Goal: Transaction & Acquisition: Purchase product/service

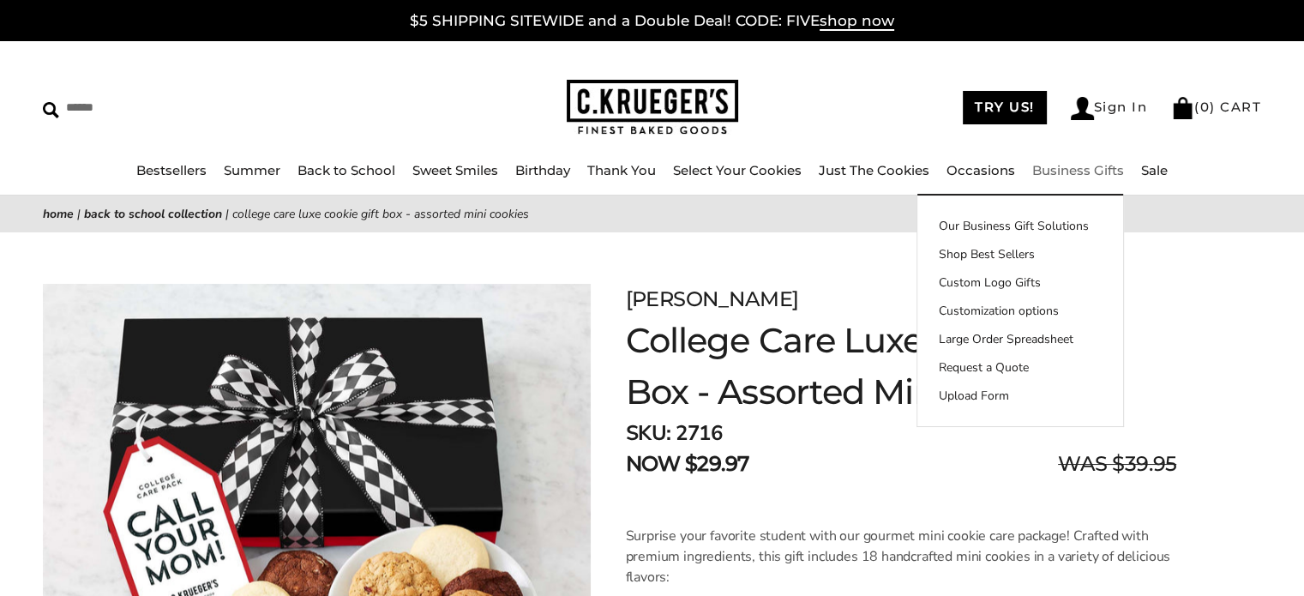
click at [1084, 177] on link "Business Gifts" at bounding box center [1078, 170] width 92 height 16
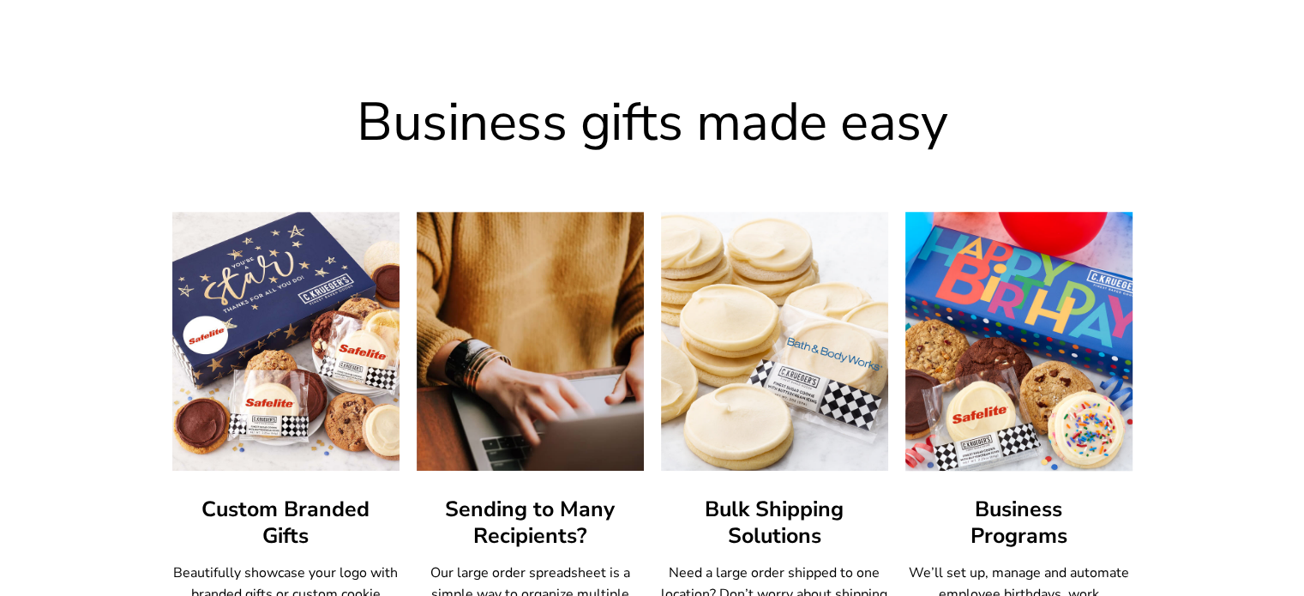
scroll to position [943, 0]
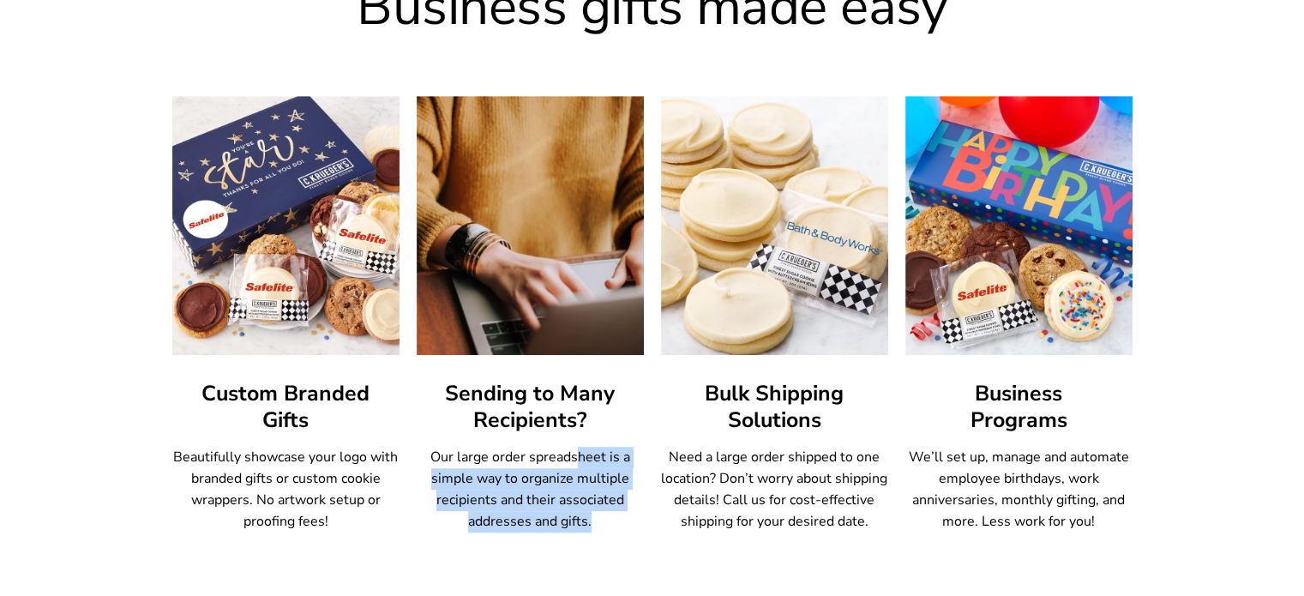
drag, startPoint x: 634, startPoint y: 464, endPoint x: 645, endPoint y: 513, distance: 49.9
click at [645, 513] on div "Custom Branded Gifts Beautifully showcase your logo with branded gifts or custo…" at bounding box center [652, 314] width 960 height 436
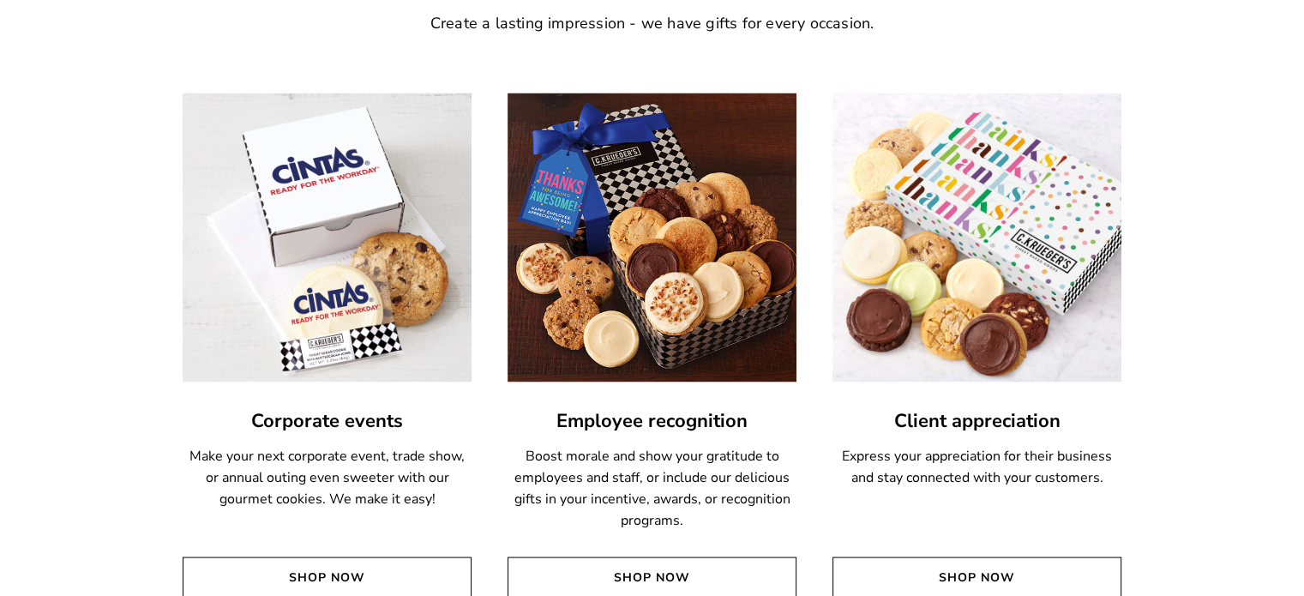
scroll to position [3344, 0]
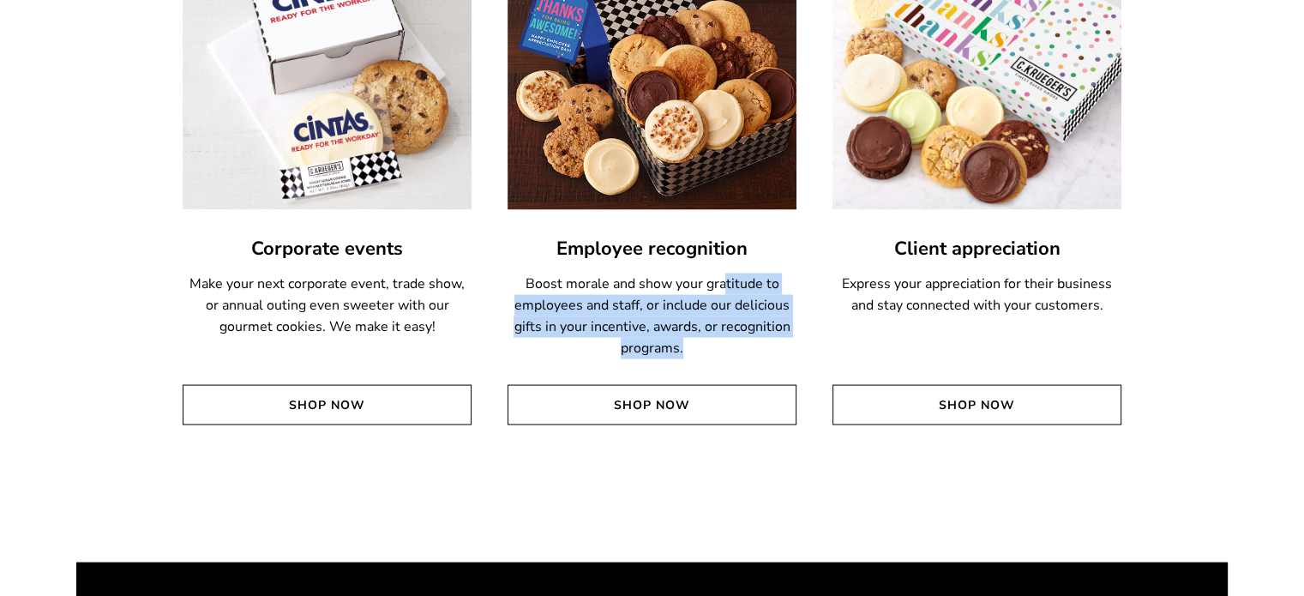
drag, startPoint x: 725, startPoint y: 280, endPoint x: 788, endPoint y: 349, distance: 92.9
click at [788, 349] on p "Boost morale and show your gratitude to employees and staff, or include our del…" at bounding box center [652, 317] width 289 height 86
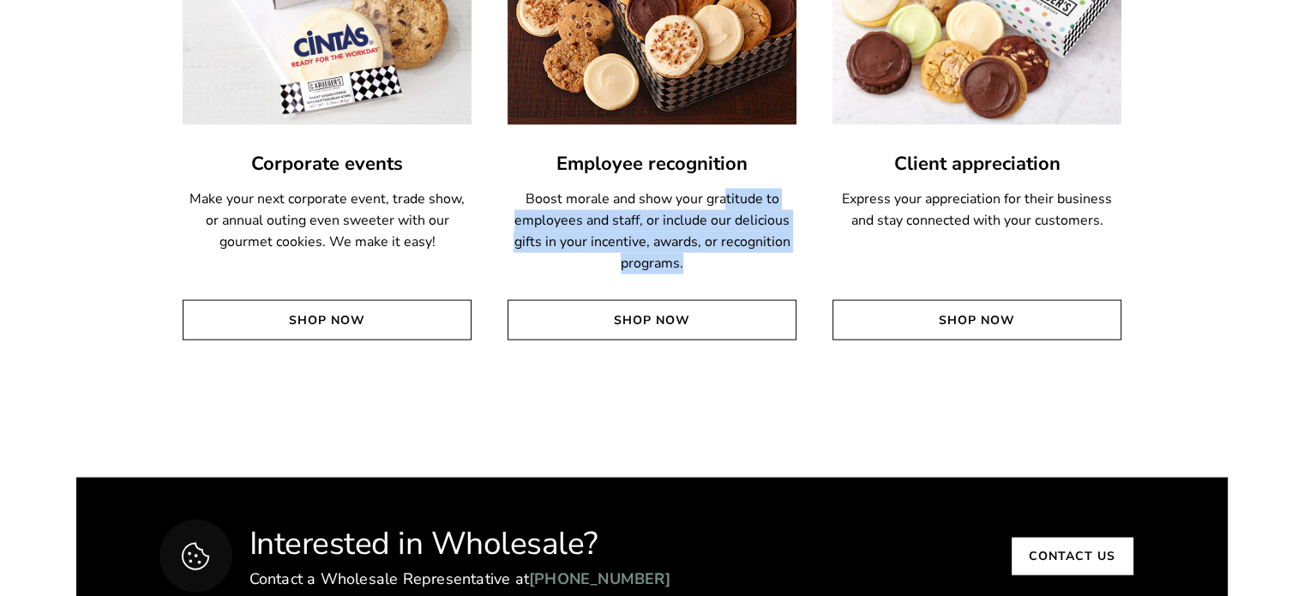
scroll to position [3515, 0]
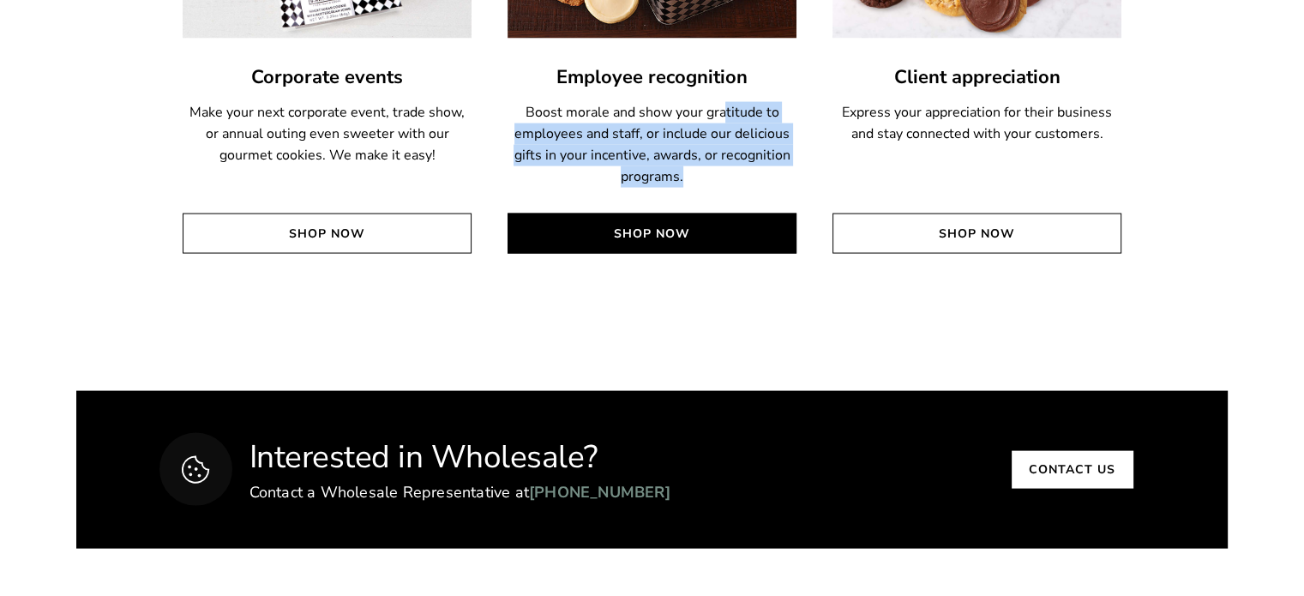
click at [713, 240] on link "Shop Now" at bounding box center [652, 233] width 289 height 40
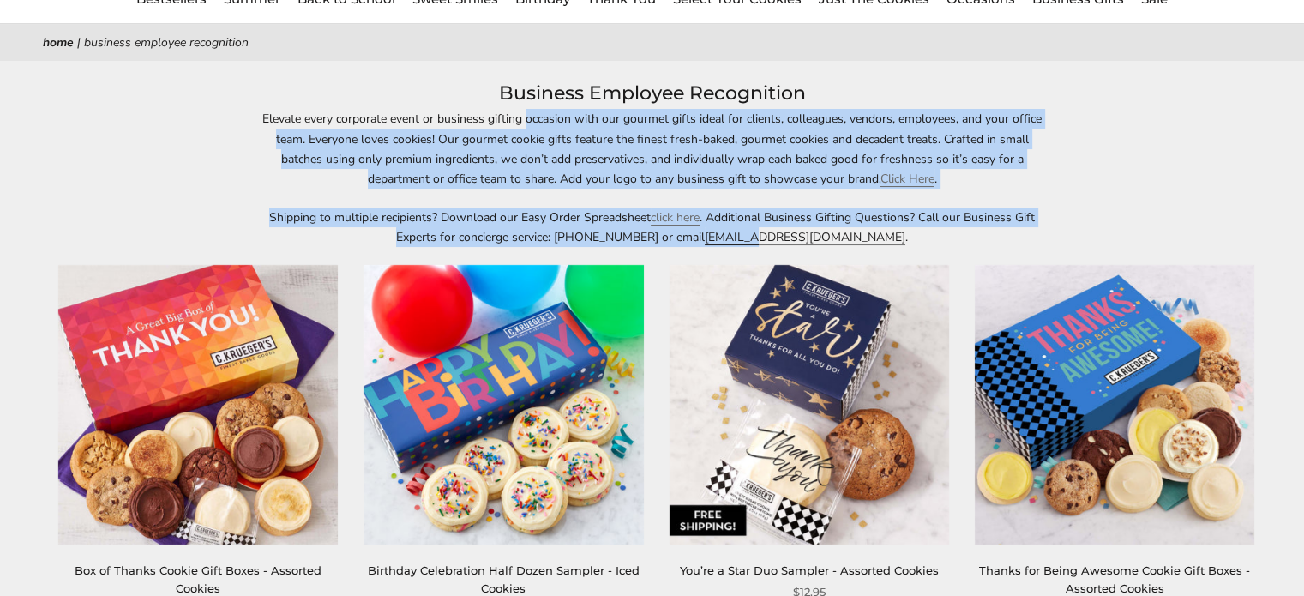
drag, startPoint x: 535, startPoint y: 111, endPoint x: 783, endPoint y: 235, distance: 276.8
click at [783, 235] on div "Elevate every corporate event or business gifting occasion with our gourmet gif…" at bounding box center [652, 178] width 789 height 138
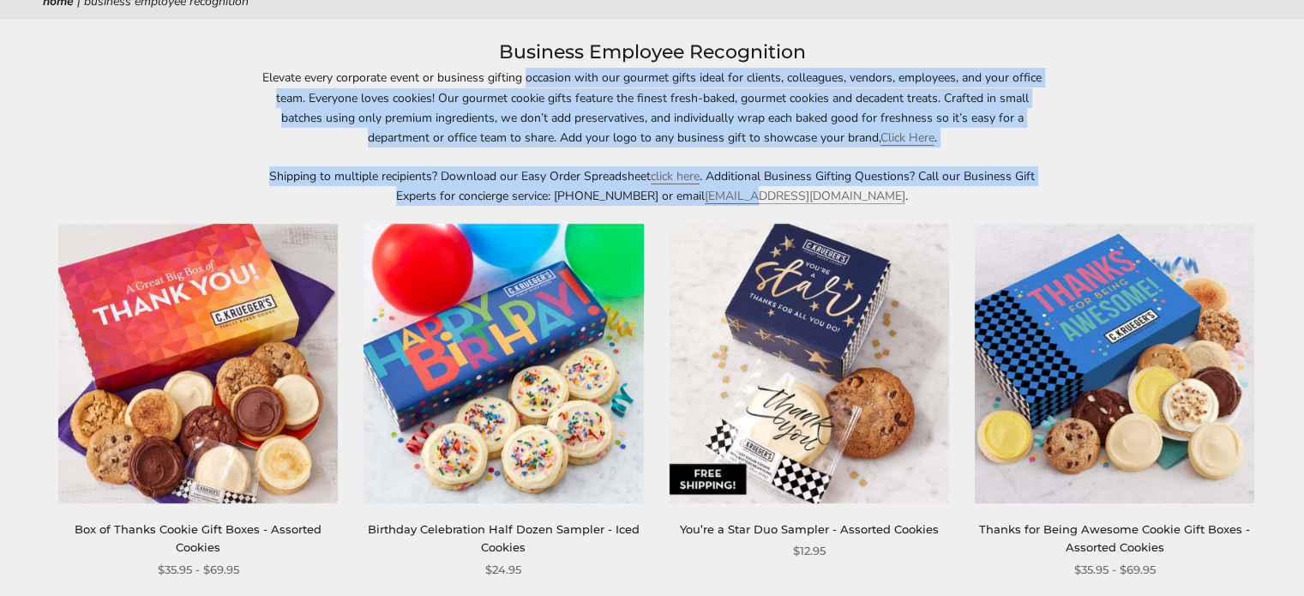
scroll to position [257, 0]
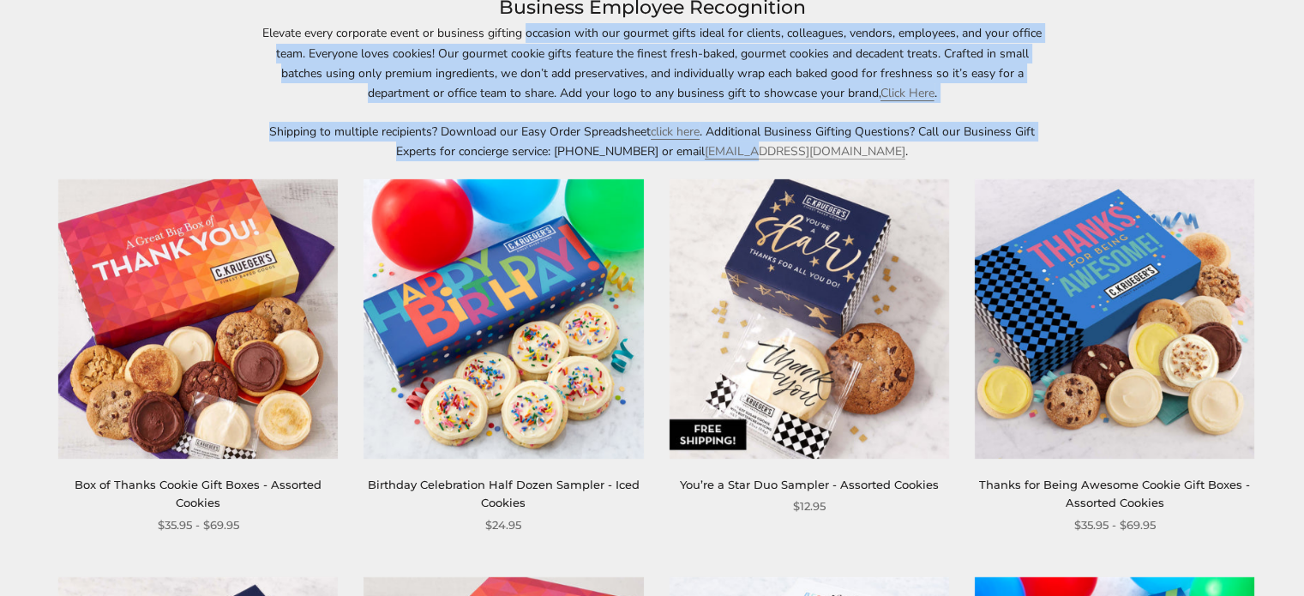
click at [219, 316] on img at bounding box center [198, 318] width 280 height 280
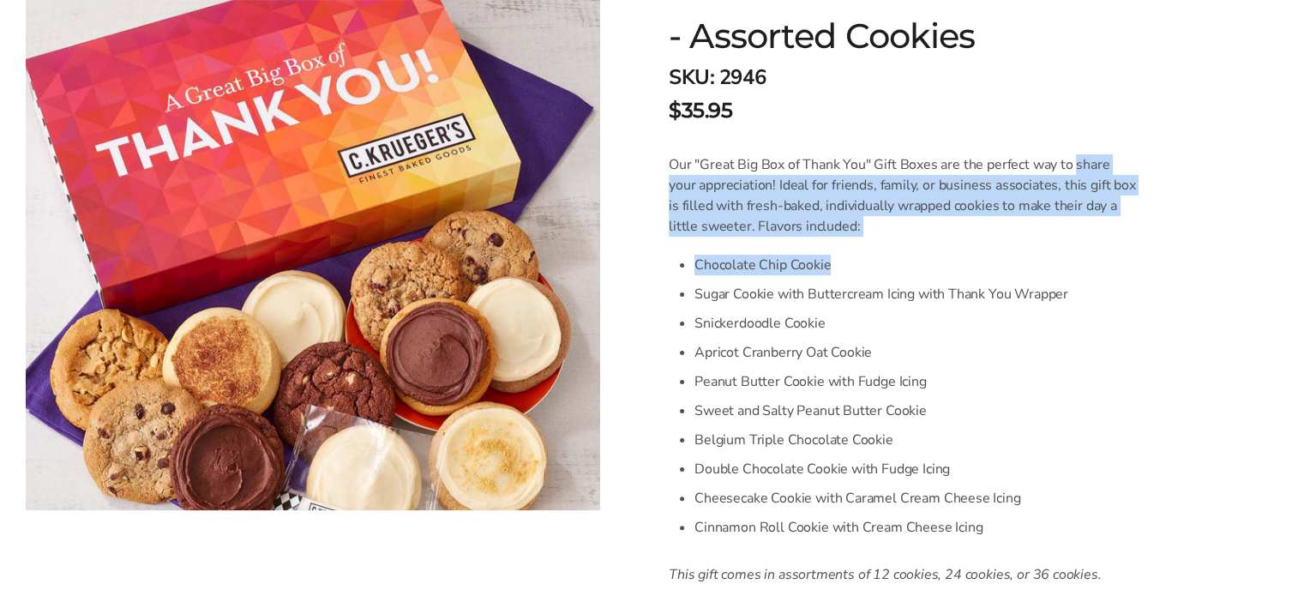
drag, startPoint x: 1101, startPoint y: 178, endPoint x: 1118, endPoint y: 244, distance: 68.2
click at [1118, 244] on div "Our "Great Big Box of Thank You" Gift Boxes are the perfect way to share your a…" at bounding box center [903, 369] width 469 height 430
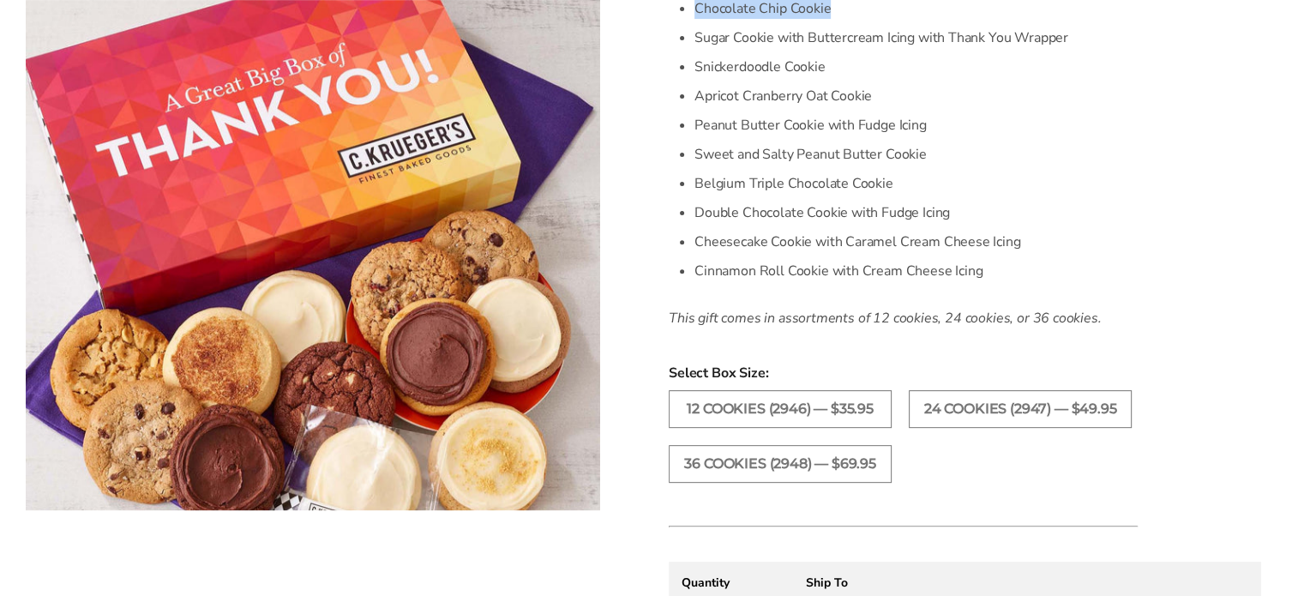
scroll to position [600, 0]
click at [977, 399] on label "24 COOKIES (2947) — $49.95" at bounding box center [1020, 408] width 223 height 38
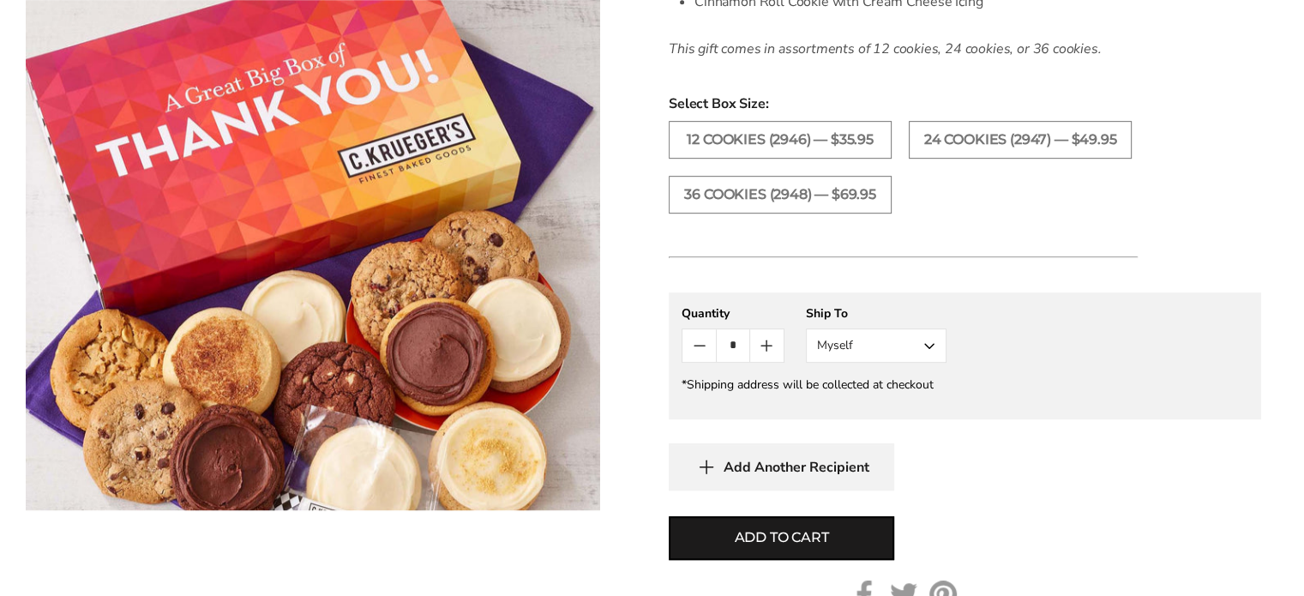
scroll to position [943, 0]
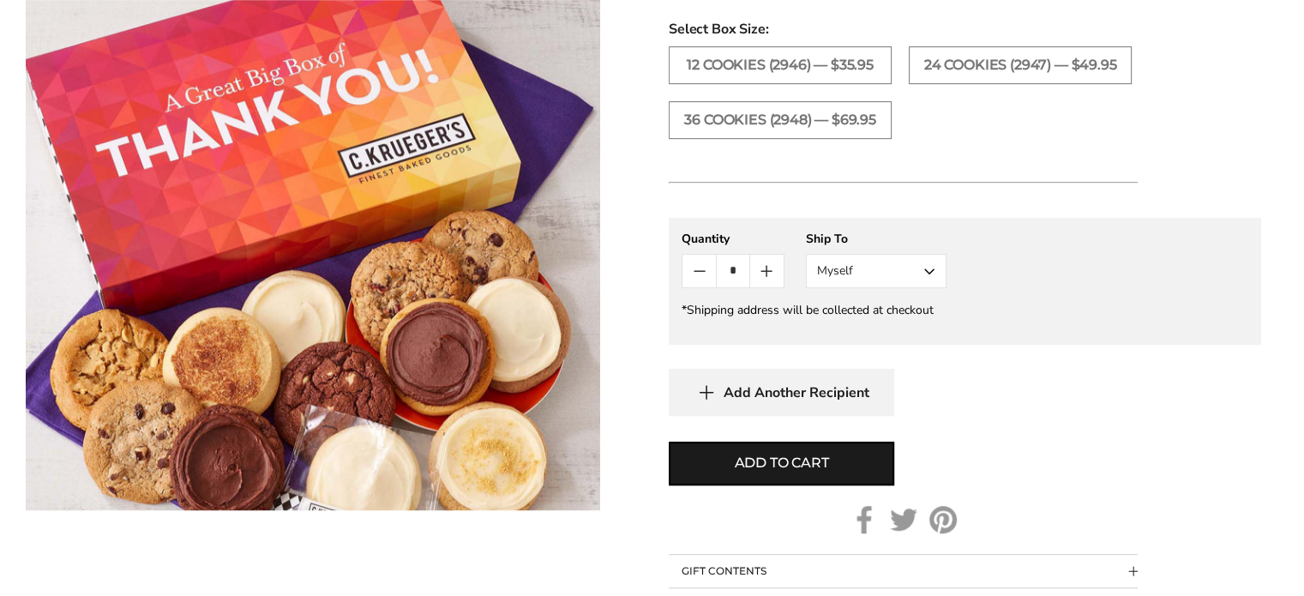
click at [850, 384] on span "Add Another Recipient" at bounding box center [797, 392] width 146 height 17
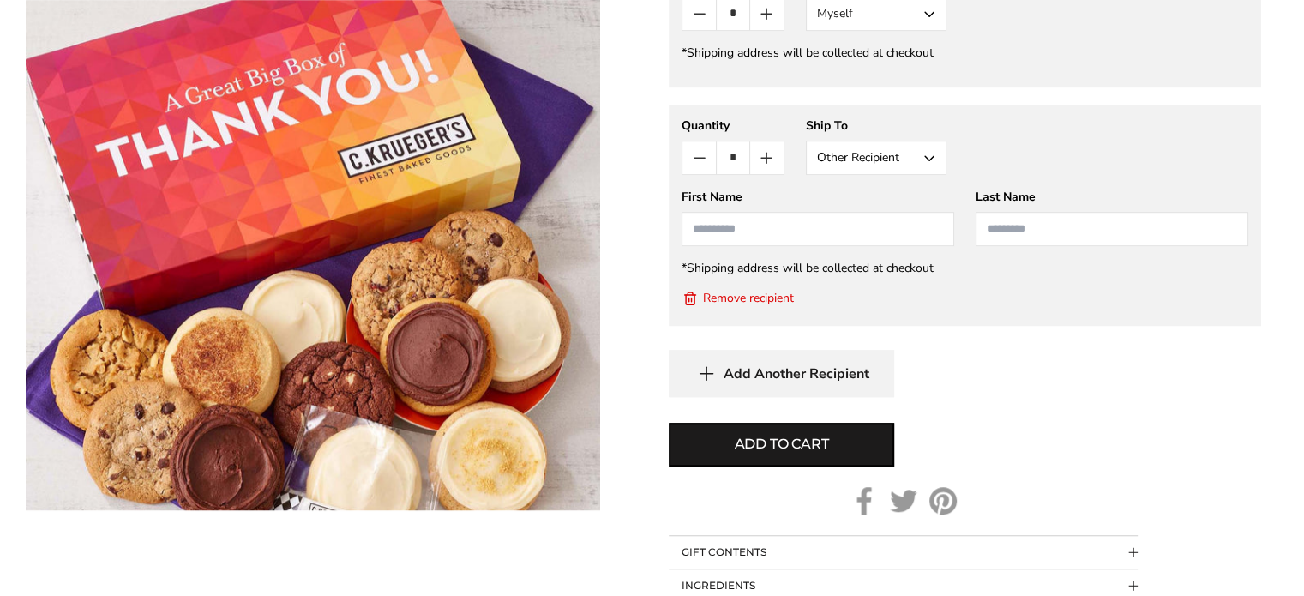
scroll to position [1115, 0]
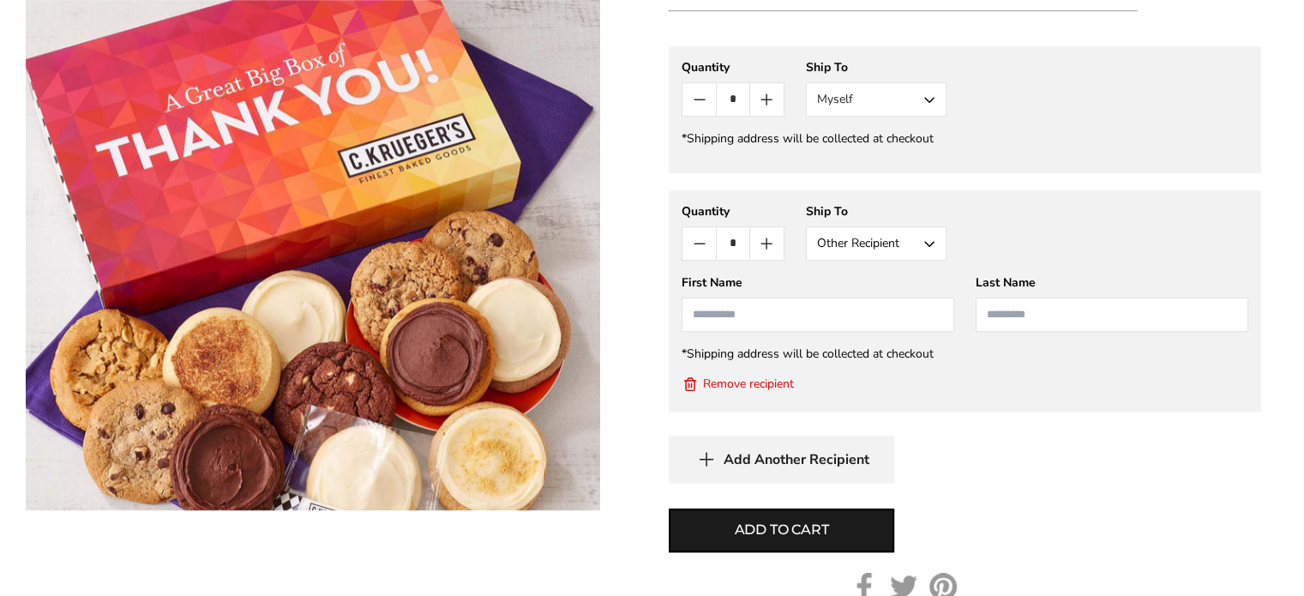
click at [933, 90] on button "Myself" at bounding box center [876, 99] width 141 height 34
click at [914, 160] on button "Other Recipient" at bounding box center [876, 162] width 139 height 31
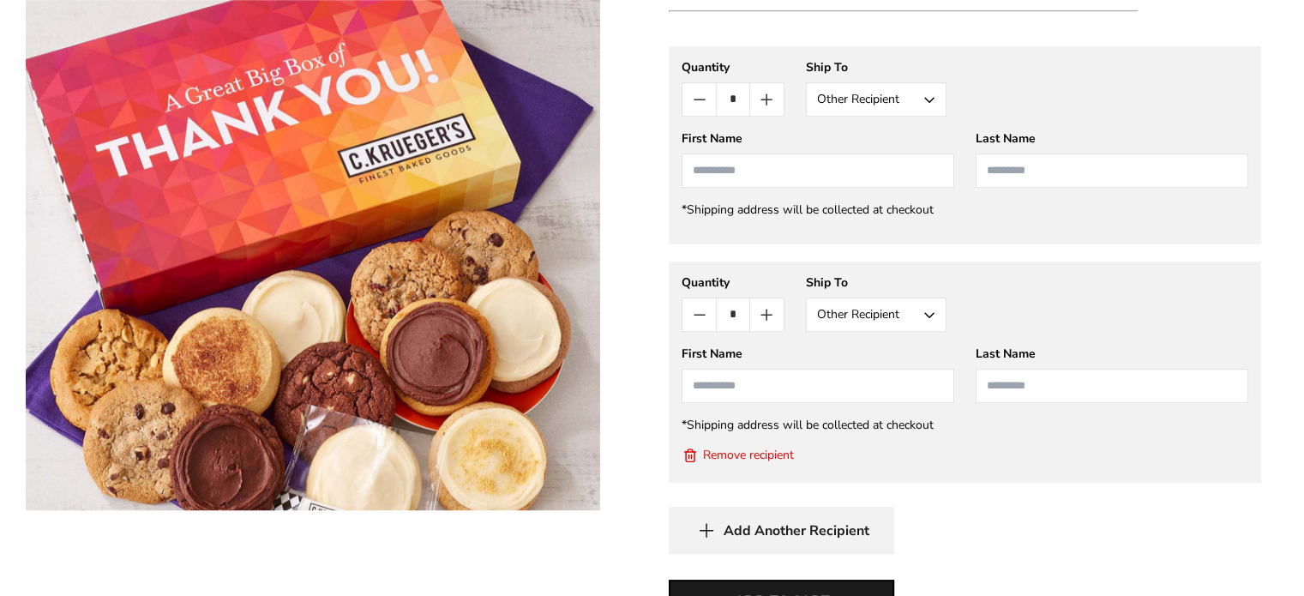
click at [912, 175] on input "First Name" at bounding box center [818, 170] width 273 height 34
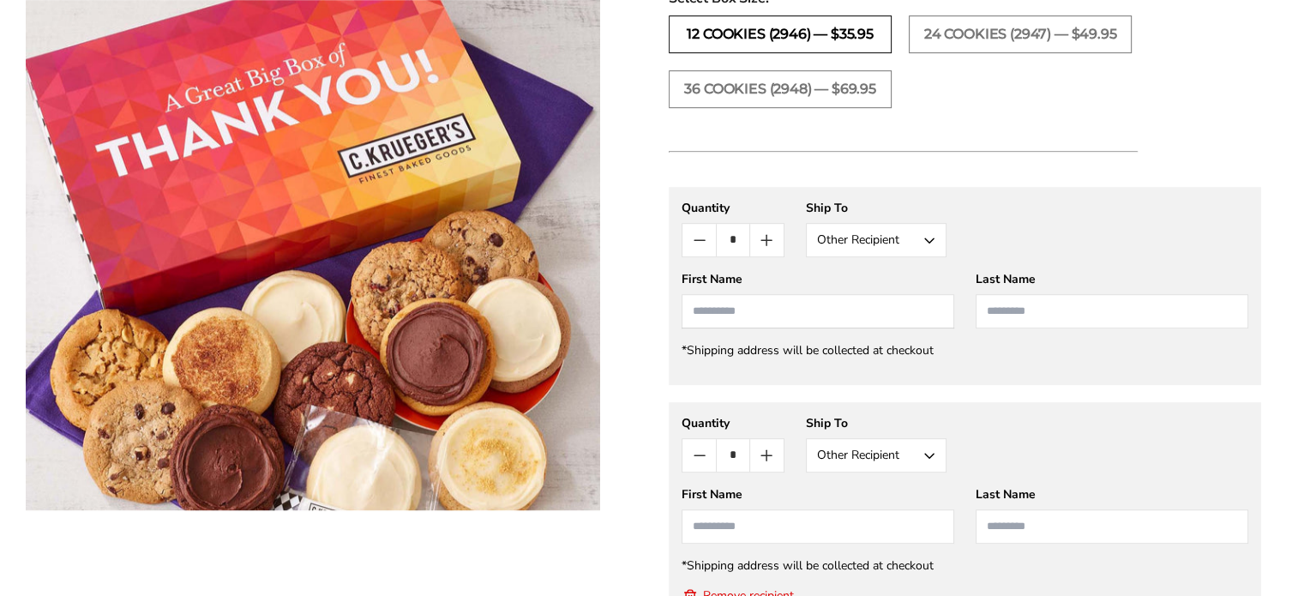
scroll to position [1200, 0]
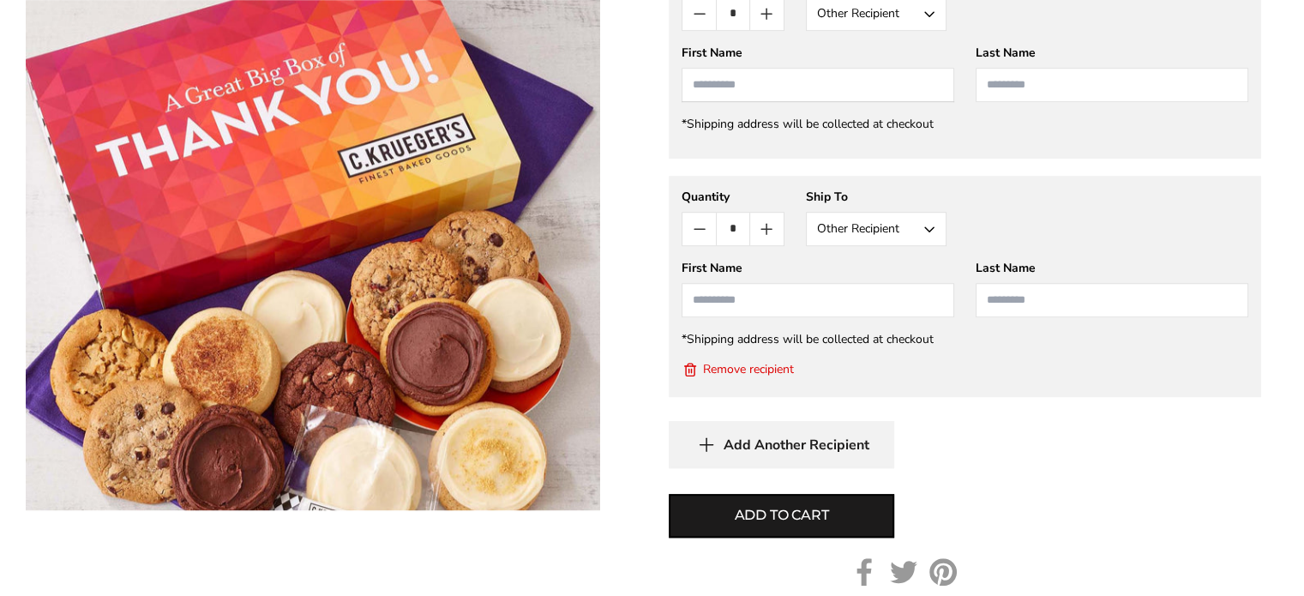
drag, startPoint x: 754, startPoint y: 369, endPoint x: 754, endPoint y: 81, distance: 287.2
click at [754, 369] on button "Remove recipient" at bounding box center [738, 369] width 112 height 17
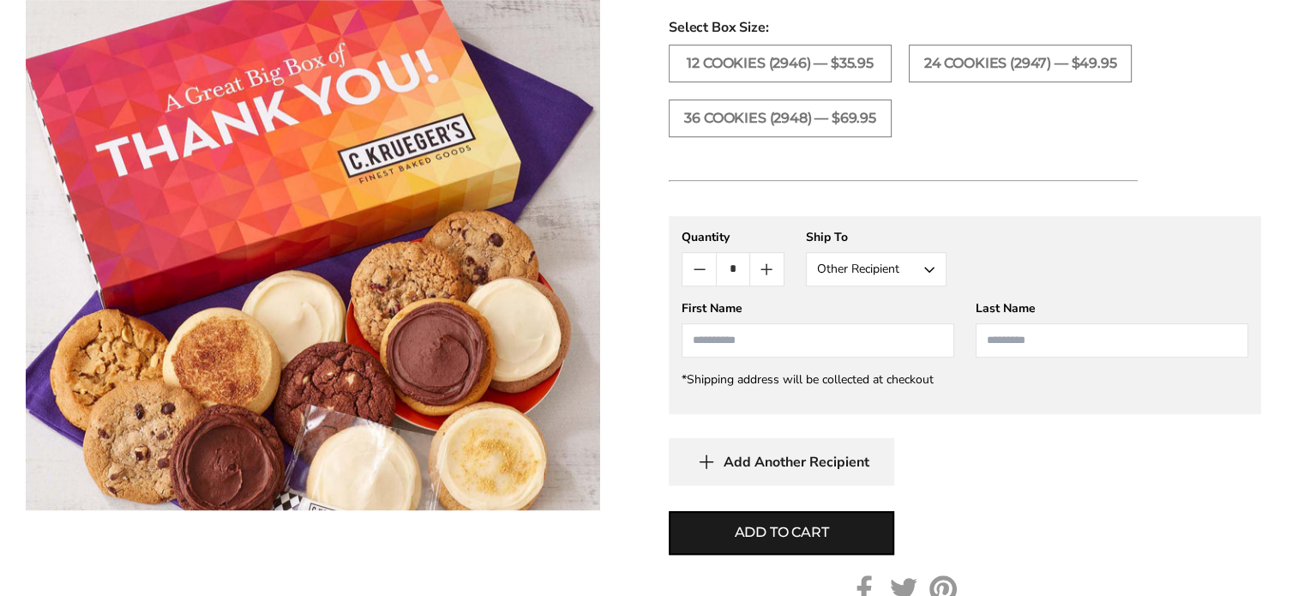
scroll to position [943, 0]
click at [741, 339] on input "First Name" at bounding box center [818, 342] width 273 height 34
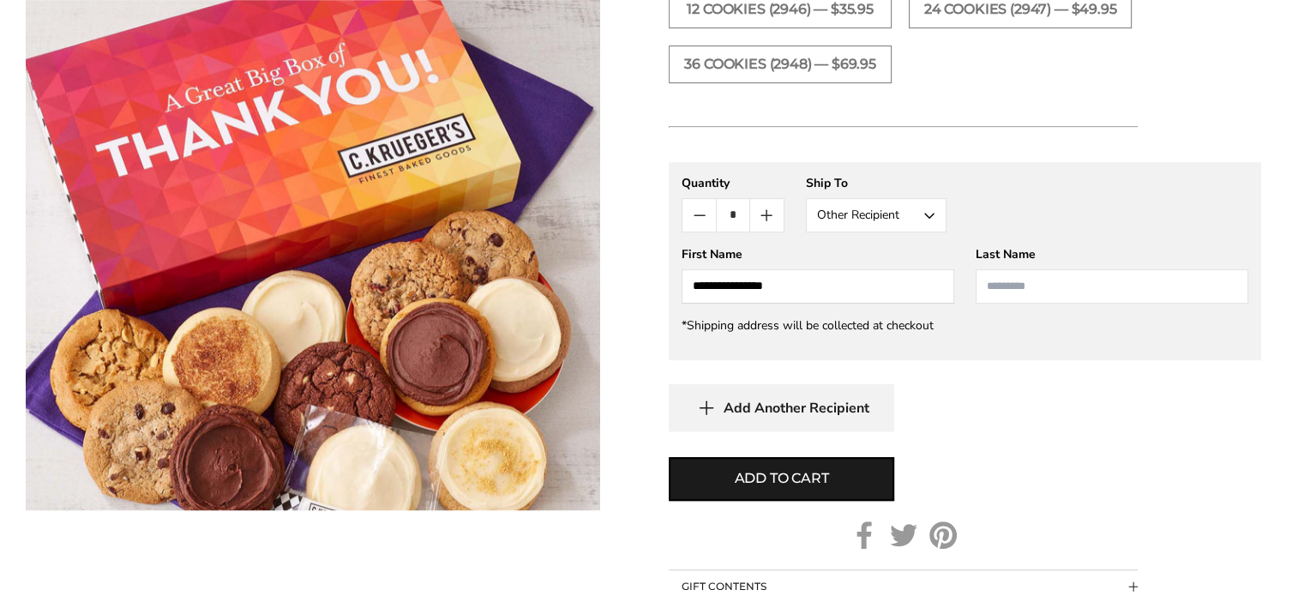
scroll to position [1029, 0]
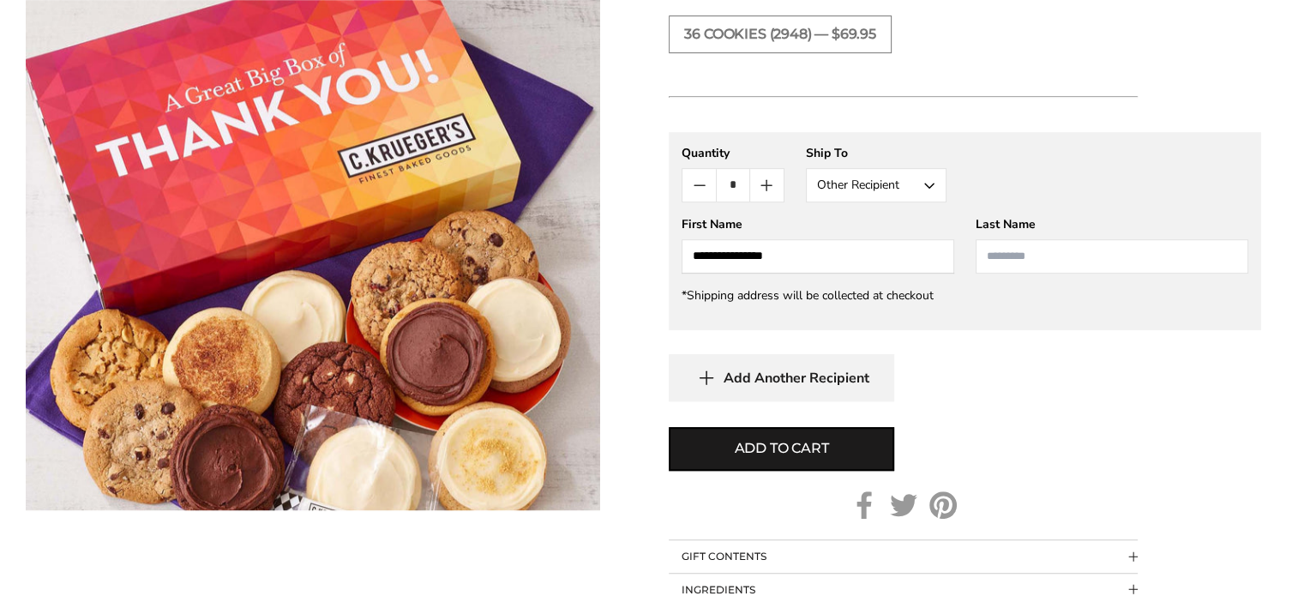
type input "**********"
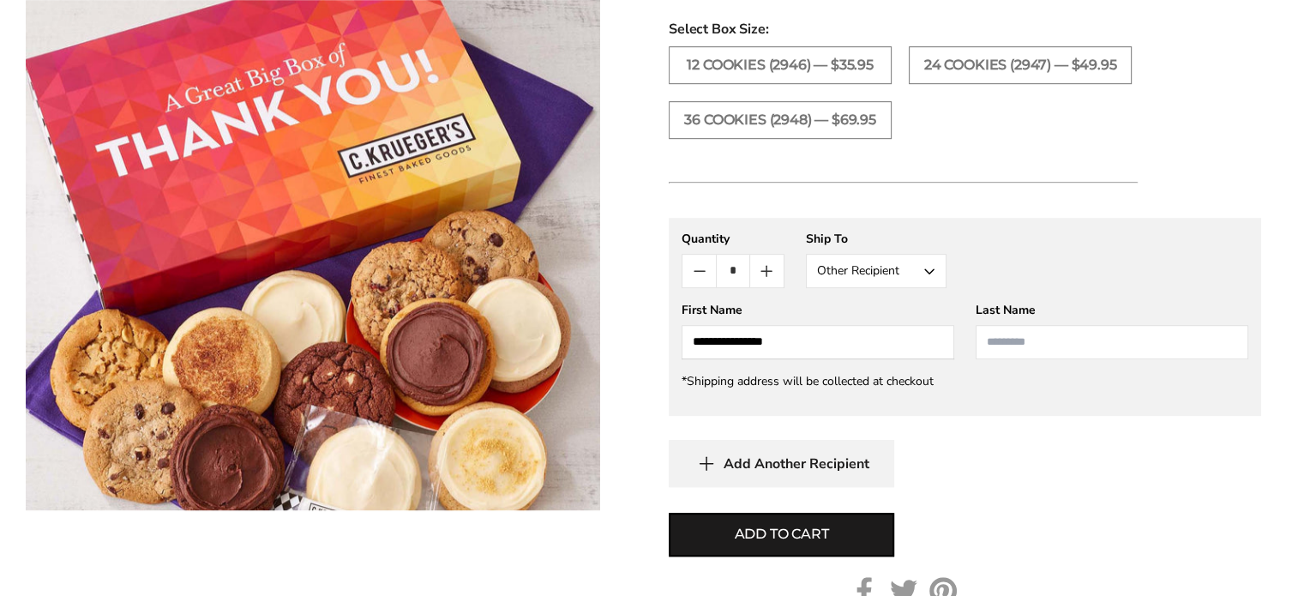
click at [1029, 344] on input "Last Name" at bounding box center [1112, 342] width 273 height 34
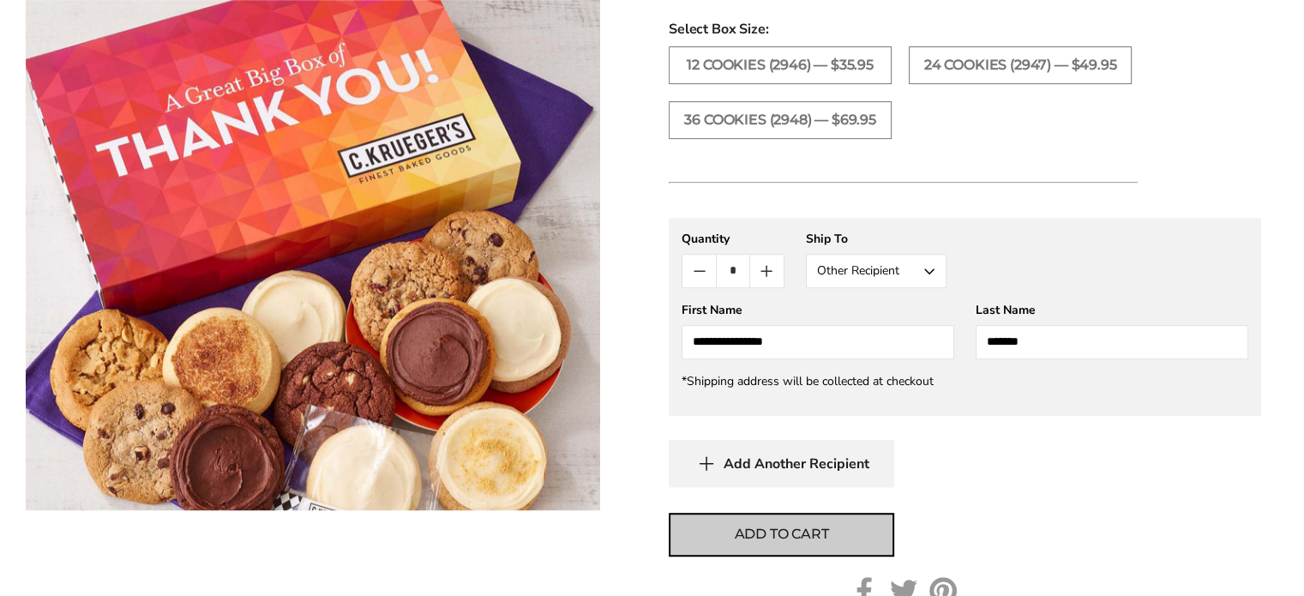
type input "*******"
click at [820, 536] on span "Add to cart" at bounding box center [782, 534] width 94 height 21
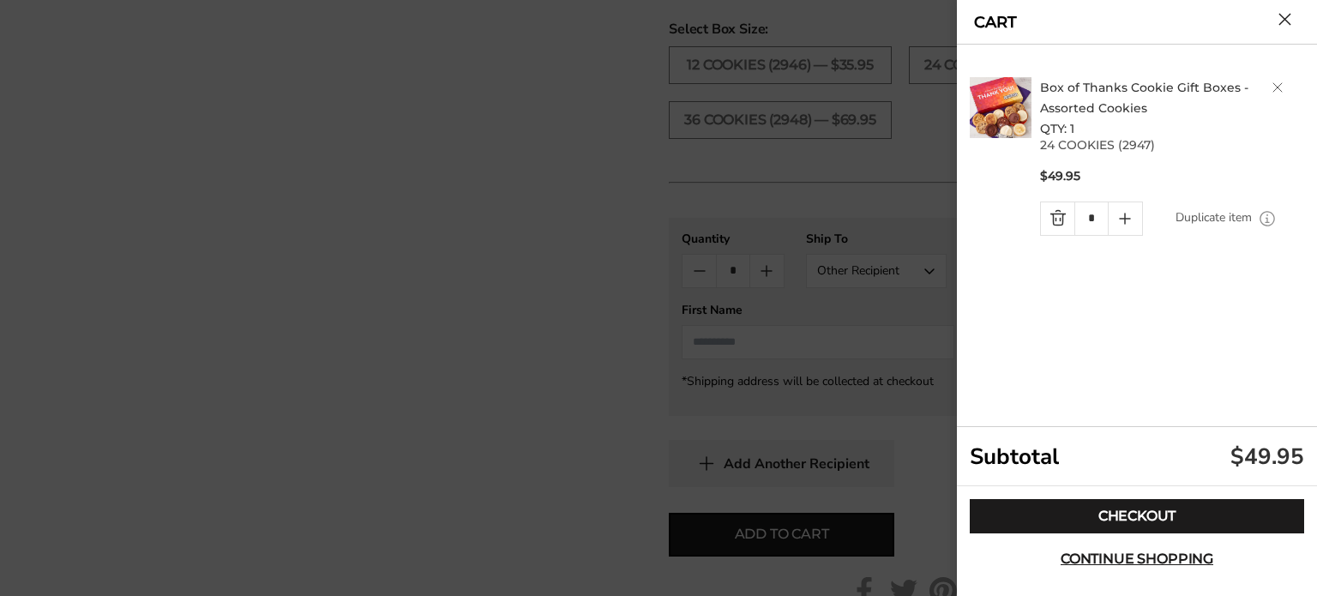
drag, startPoint x: 1159, startPoint y: 558, endPoint x: 1133, endPoint y: 592, distance: 42.9
click at [1159, 557] on span "Continue shopping" at bounding box center [1137, 559] width 153 height 14
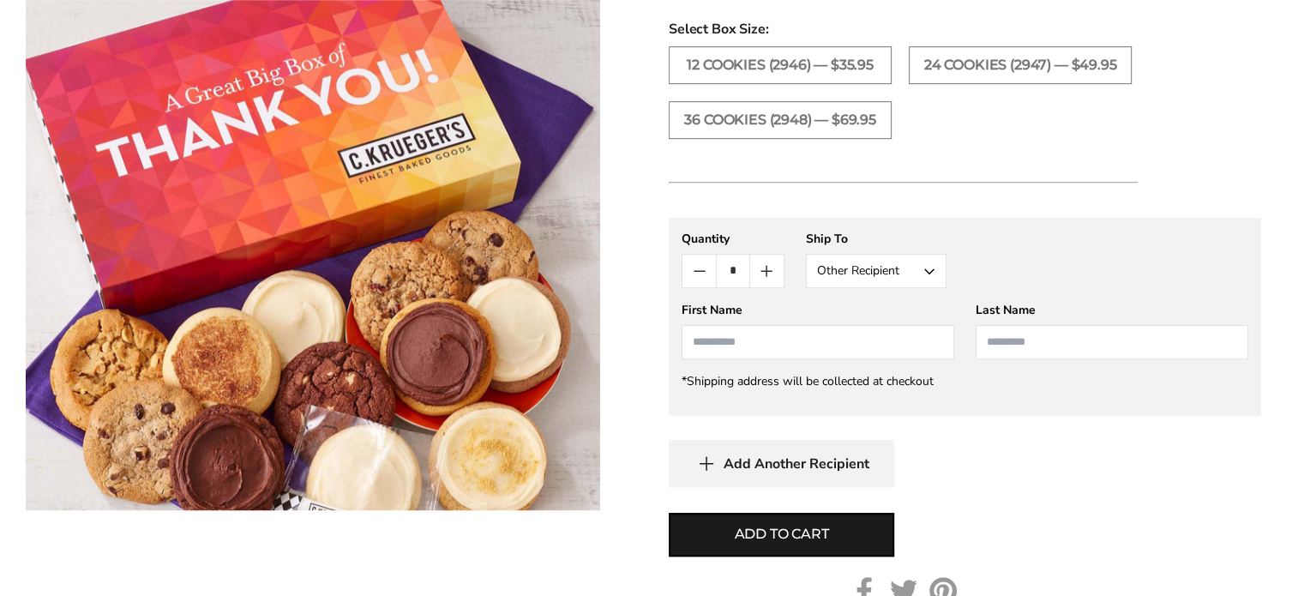
scroll to position [772, 0]
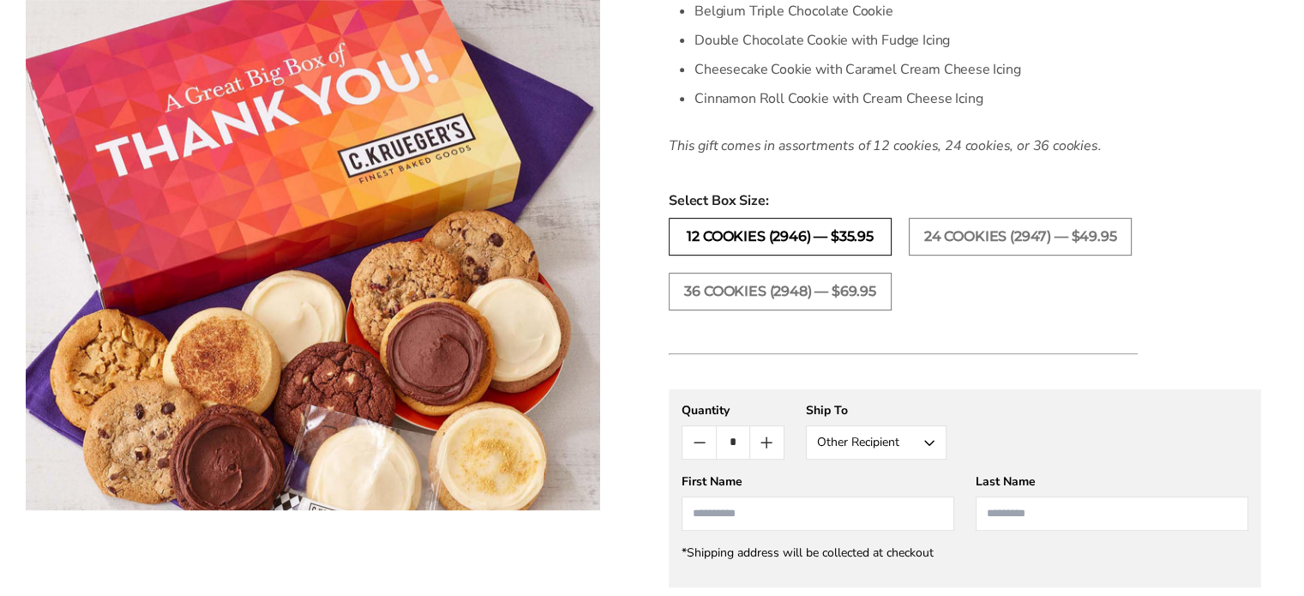
click at [783, 233] on label "12 COOKIES (2946) — $35.95" at bounding box center [780, 237] width 223 height 38
click at [770, 514] on input "First Name" at bounding box center [818, 513] width 273 height 34
type input "*****"
click at [1009, 514] on input "Last Name" at bounding box center [1112, 513] width 273 height 34
drag, startPoint x: 1031, startPoint y: 520, endPoint x: 1017, endPoint y: 521, distance: 13.7
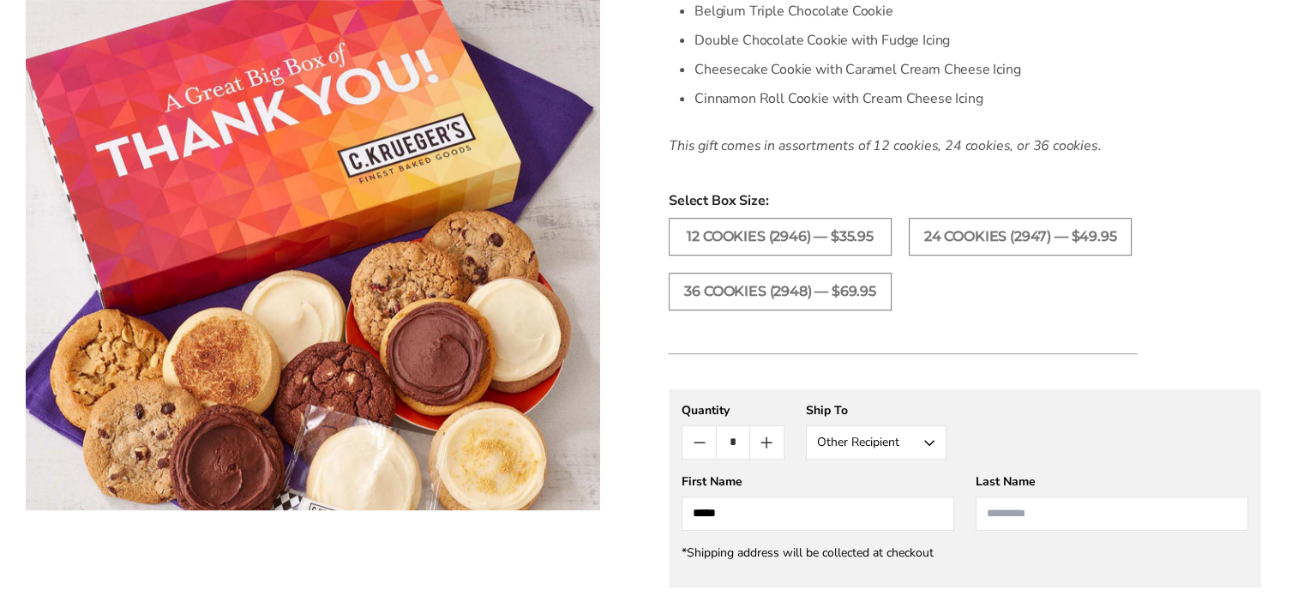
click at [1031, 520] on input "Last Name" at bounding box center [1112, 513] width 273 height 34
type input "*"
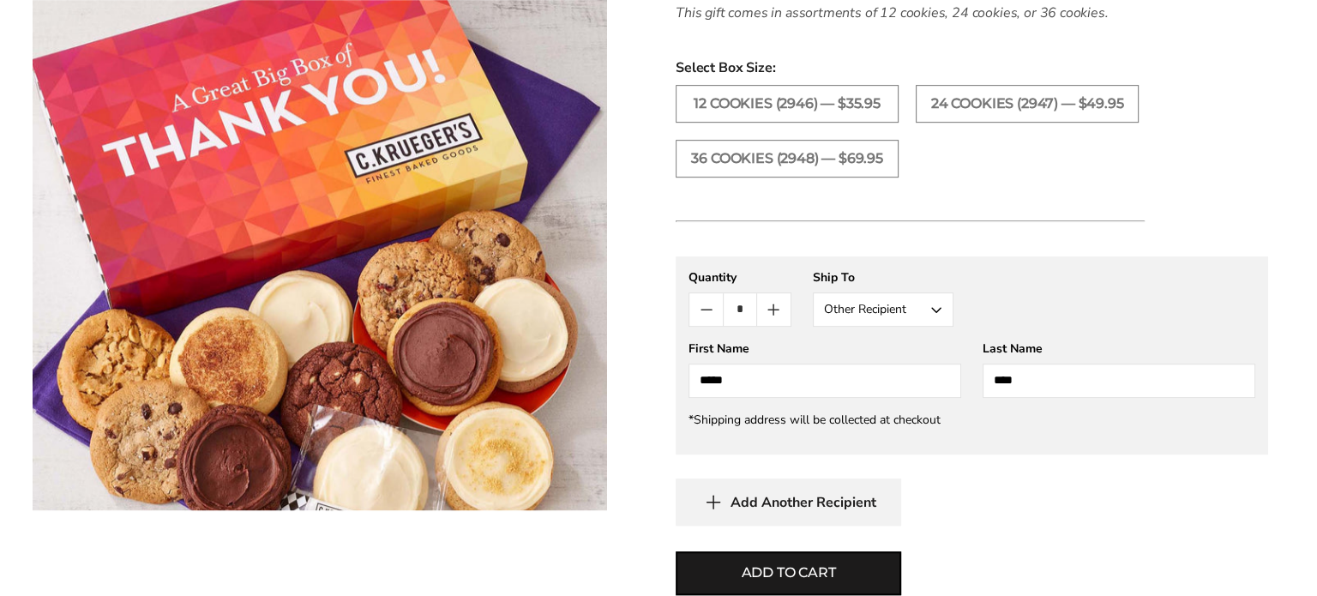
scroll to position [943, 0]
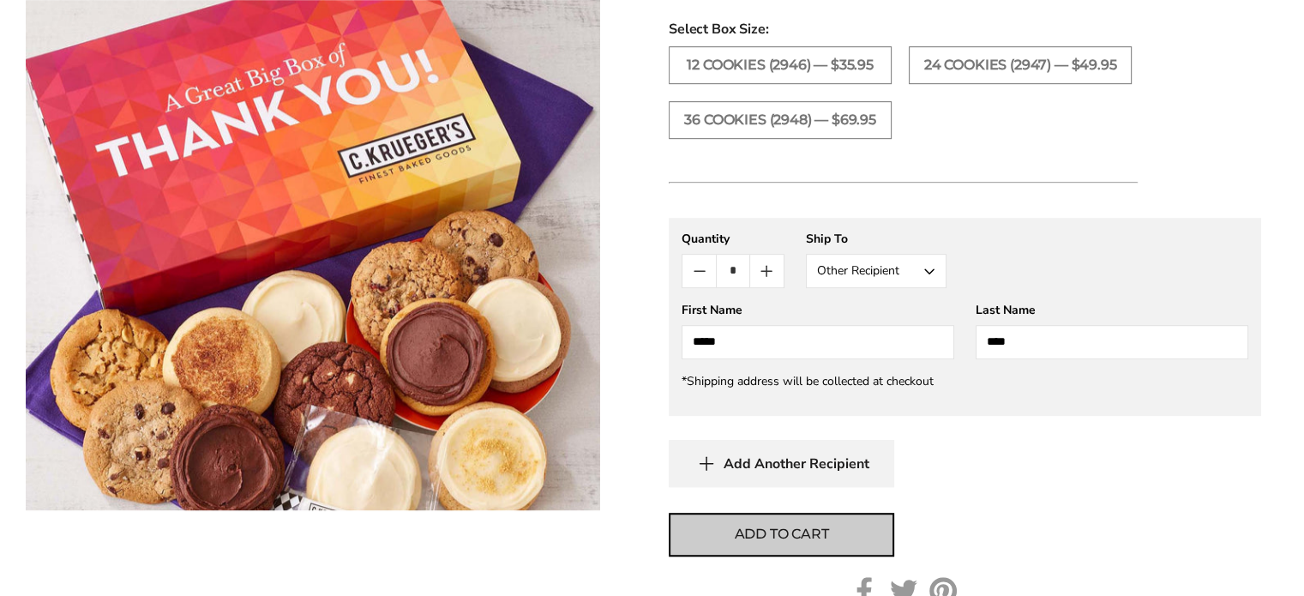
type input "****"
click at [813, 543] on button "Add to cart" at bounding box center [781, 535] width 225 height 44
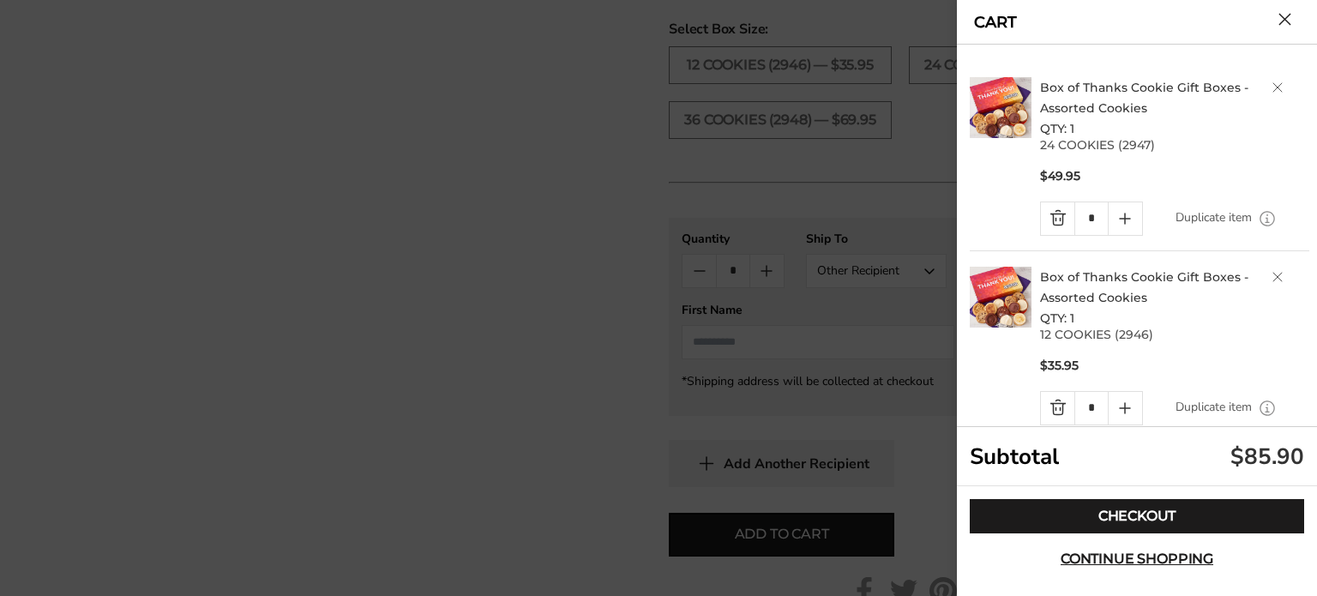
click at [1163, 492] on div "Checkout Continue shopping" at bounding box center [1137, 537] width 360 height 103
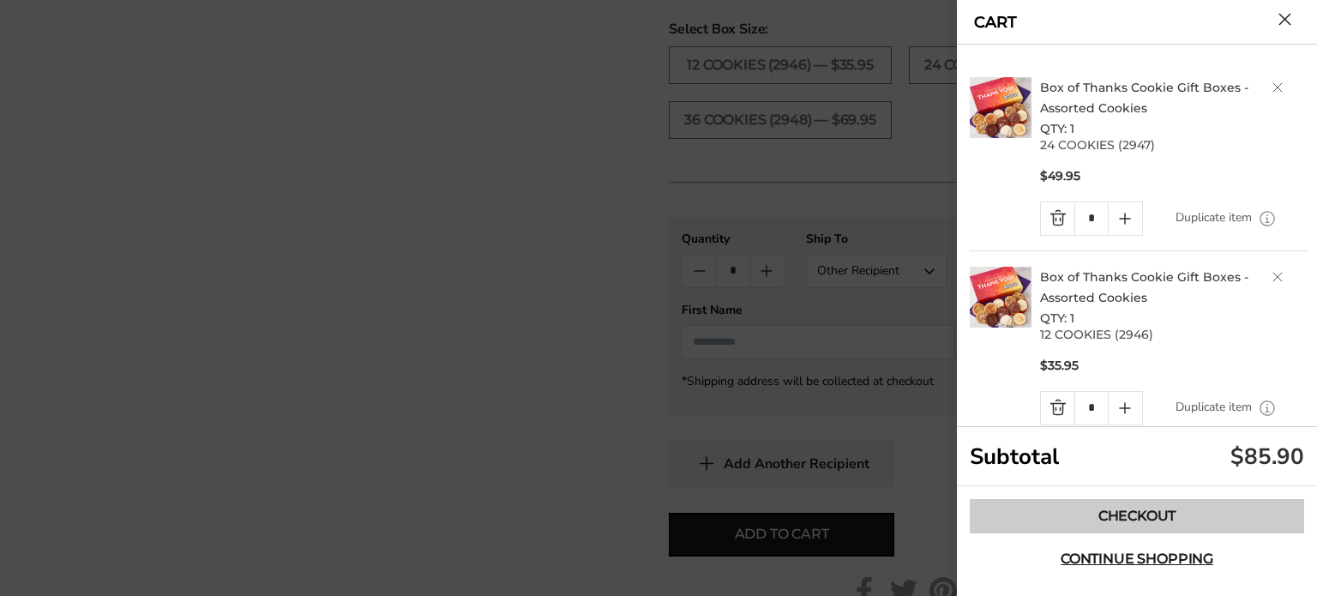
click at [1166, 505] on link "Checkout" at bounding box center [1137, 516] width 334 height 34
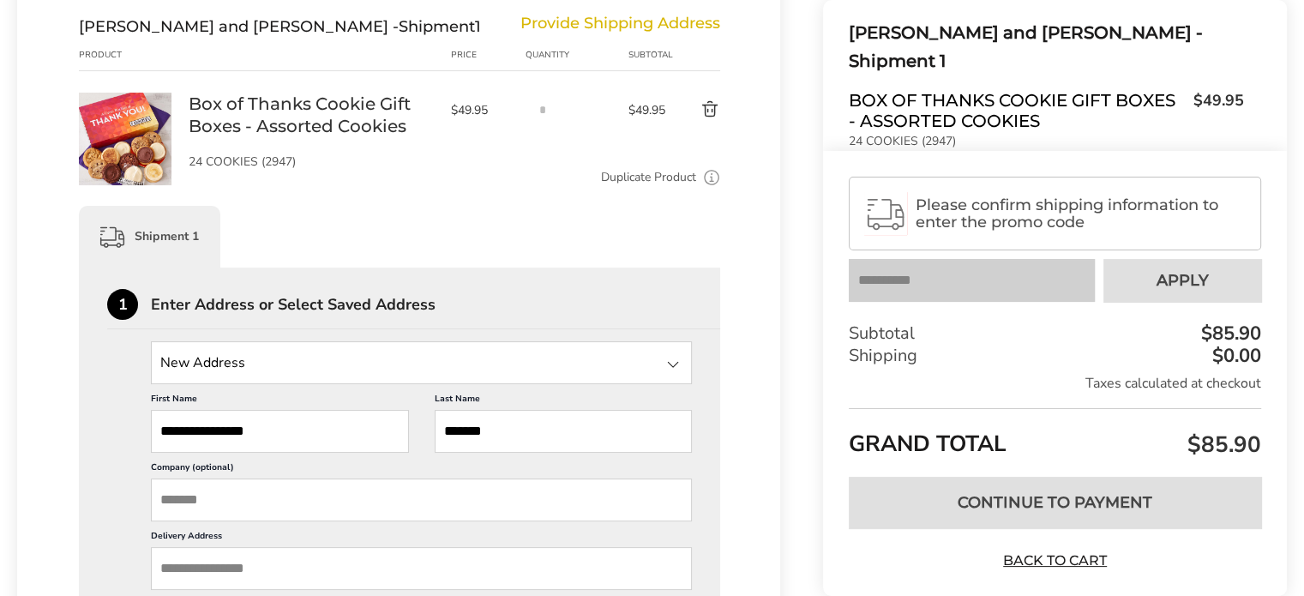
scroll to position [257, 0]
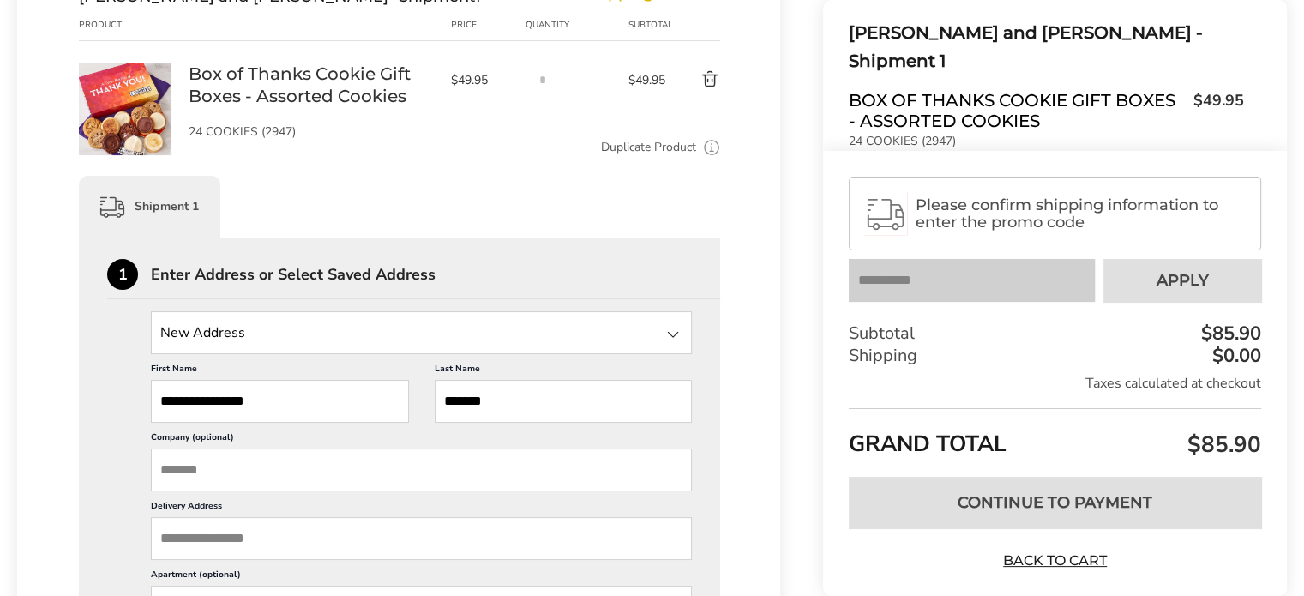
click at [232, 320] on input "State" at bounding box center [421, 332] width 541 height 43
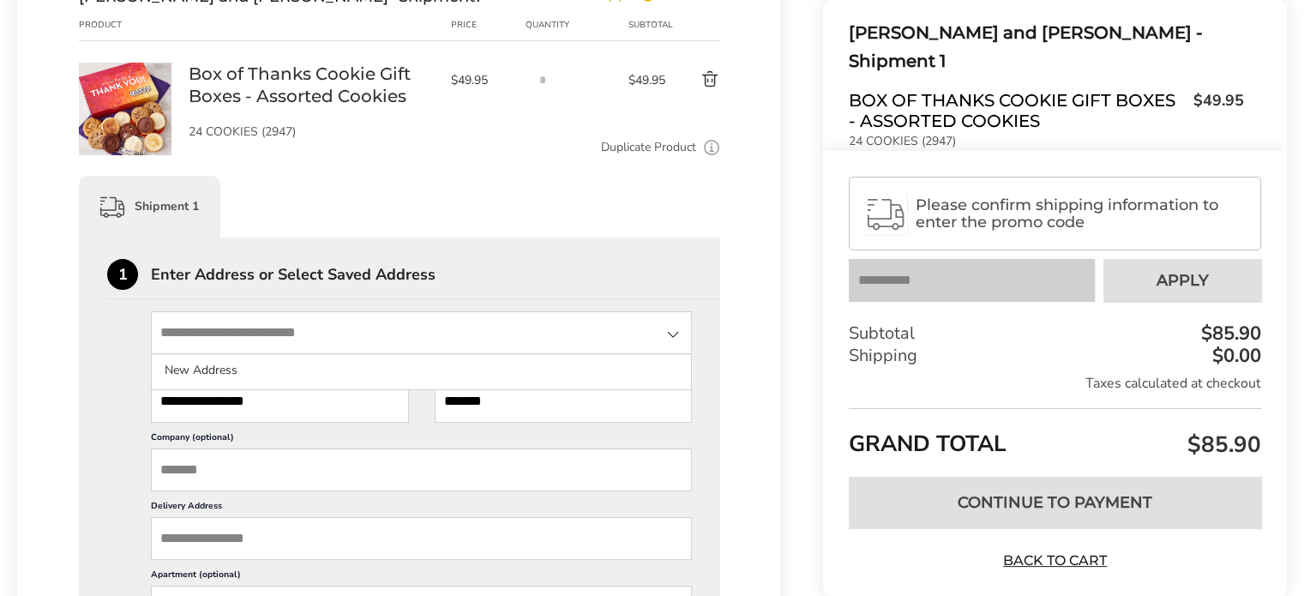
click at [480, 211] on div "Shipment 1" at bounding box center [399, 207] width 641 height 62
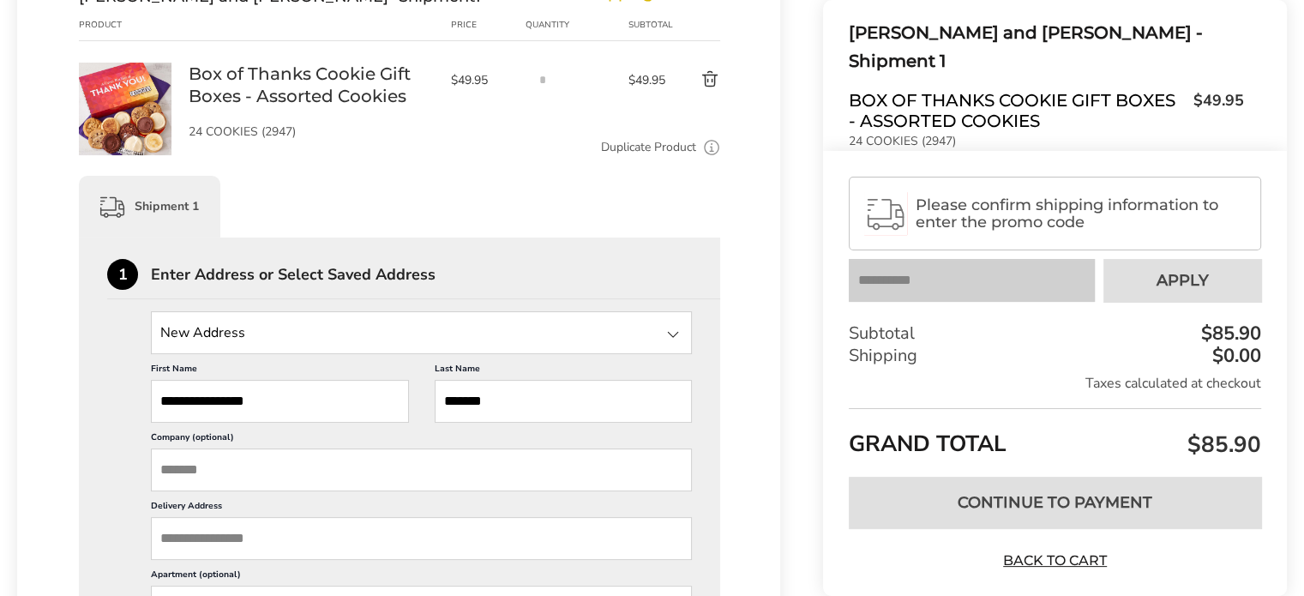
click at [257, 468] on input "Company (optional)" at bounding box center [421, 469] width 541 height 43
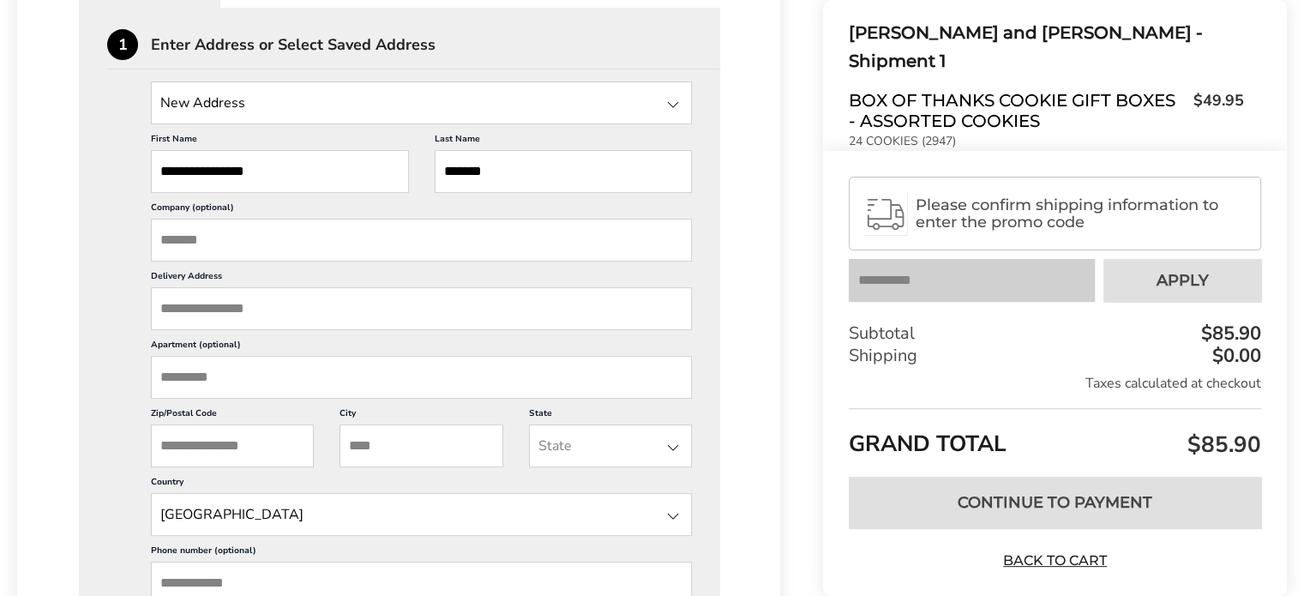
scroll to position [514, 0]
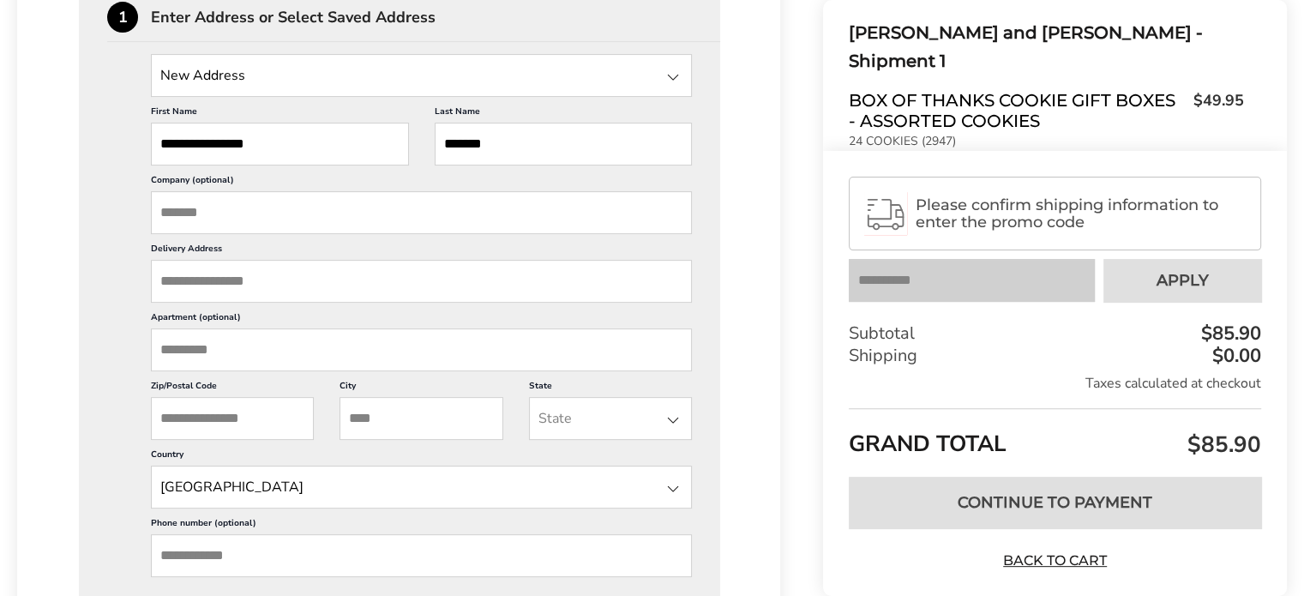
click at [193, 281] on input "Delivery Address" at bounding box center [421, 281] width 541 height 43
click at [195, 285] on input "Delivery Address" at bounding box center [421, 281] width 541 height 43
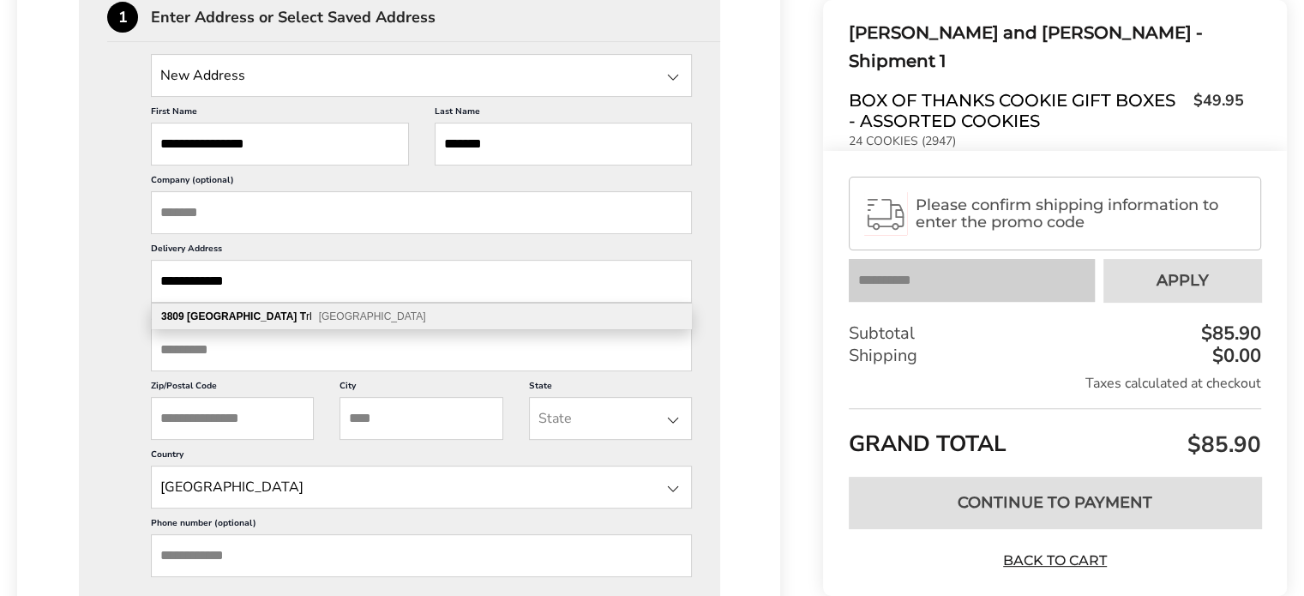
click at [329, 308] on div "3809 Derby T rl Round Rock TX 78681" at bounding box center [421, 317] width 539 height 26
type input "**********"
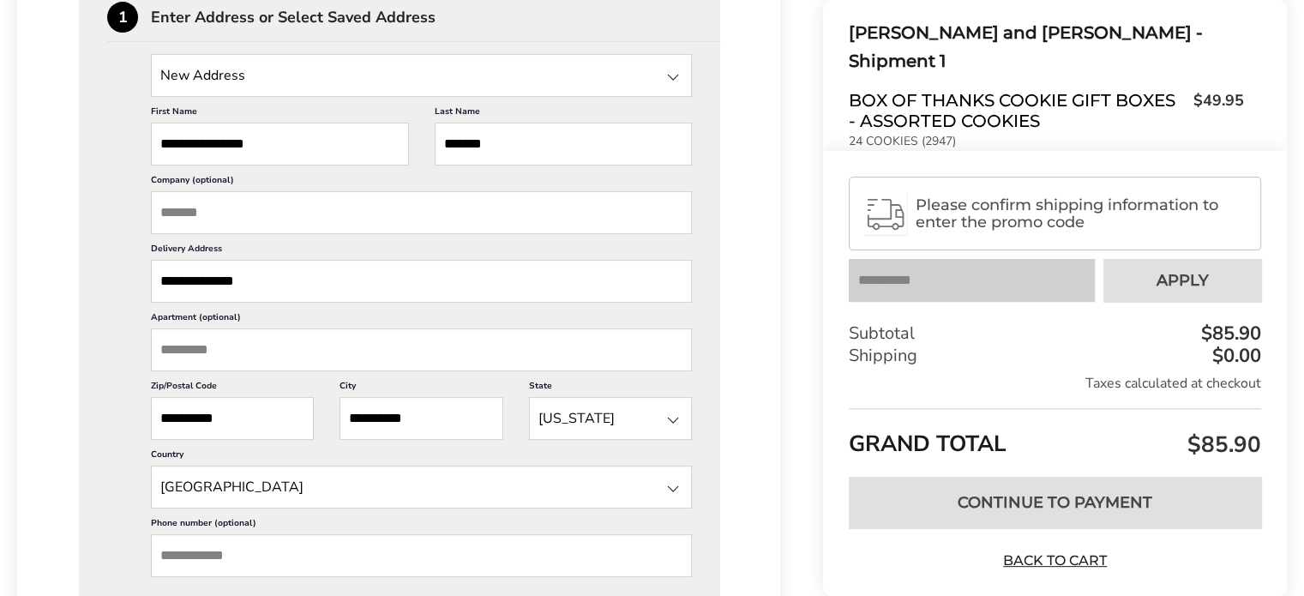
click at [284, 569] on input "Phone number (optional)" at bounding box center [421, 555] width 541 height 43
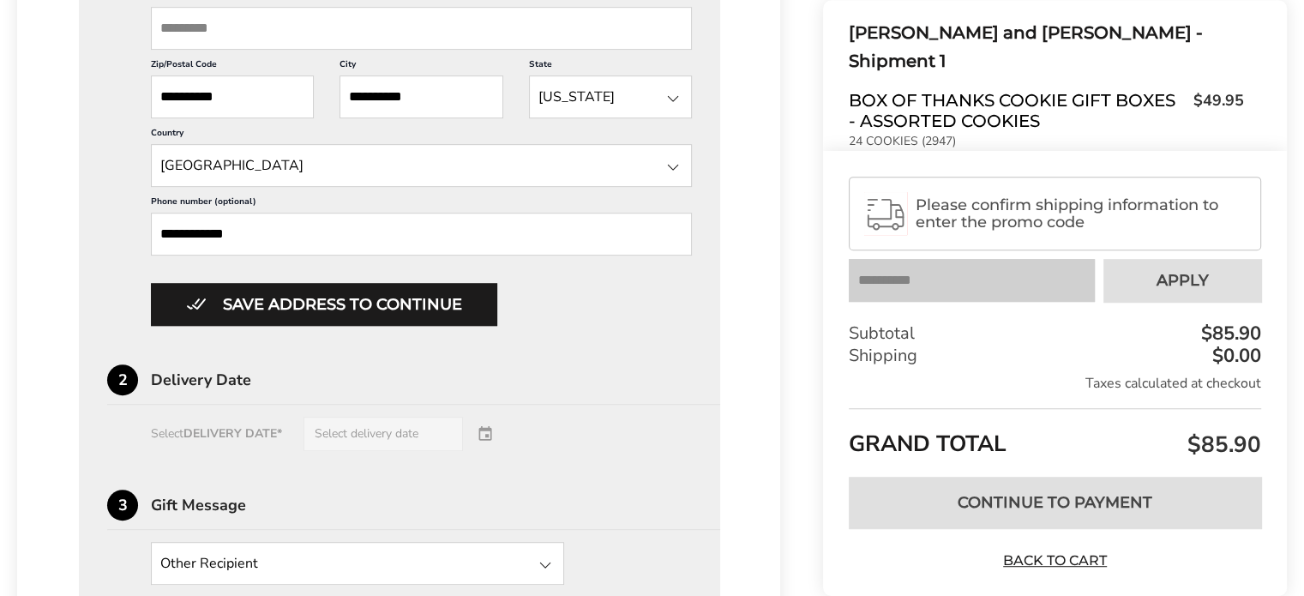
scroll to position [943, 0]
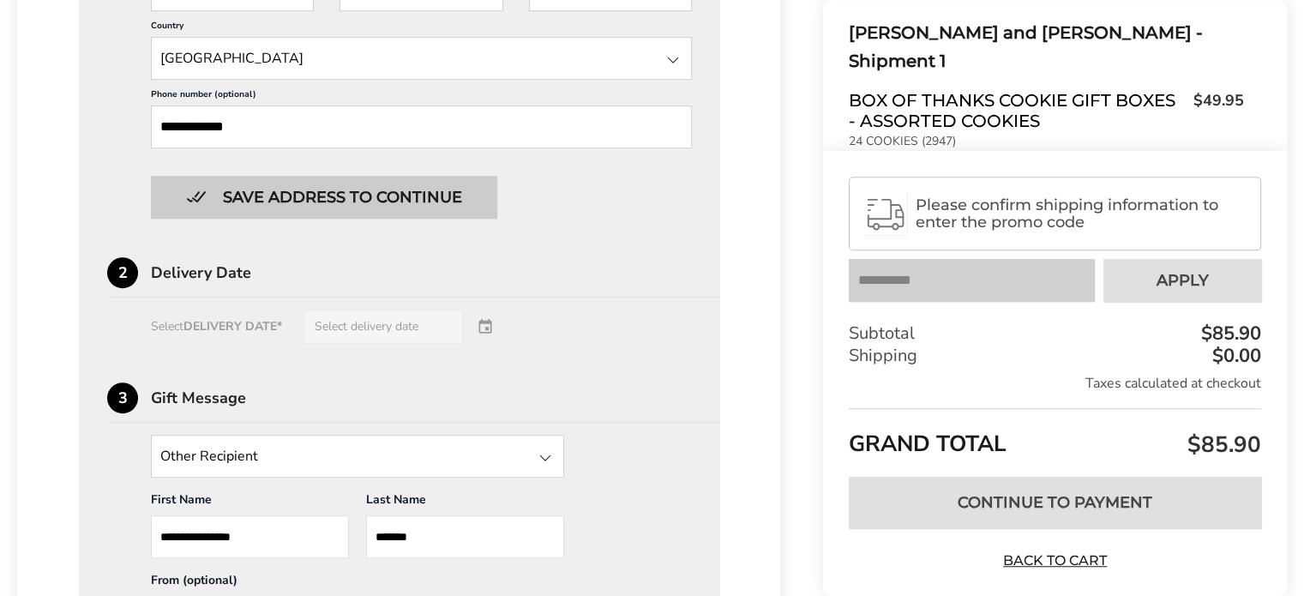
type input "**********"
click at [366, 199] on button "Save address to continue" at bounding box center [324, 197] width 346 height 43
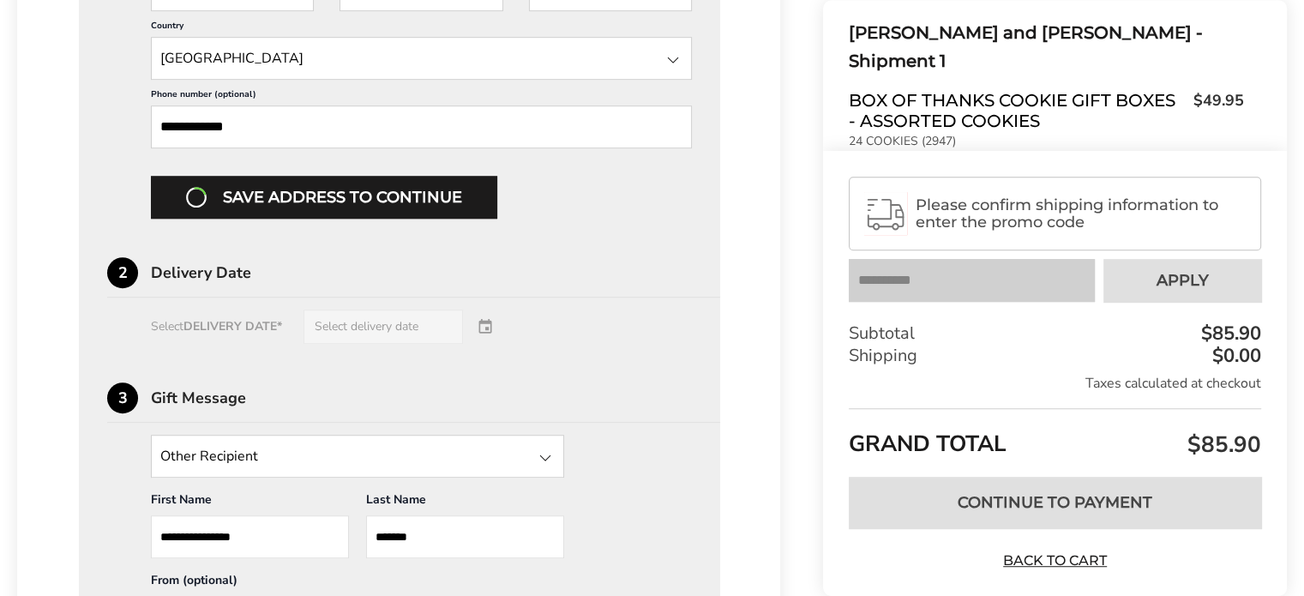
click at [332, 328] on div "Select DELIVERY DATE* Select delivery date" at bounding box center [399, 327] width 585 height 34
click at [368, 316] on div "Select DELIVERY DATE* Select delivery date" at bounding box center [399, 327] width 585 height 34
click at [490, 327] on div "Select DELIVERY DATE* Select delivery date" at bounding box center [399, 327] width 585 height 34
click at [193, 269] on div "Delivery Date" at bounding box center [435, 272] width 569 height 15
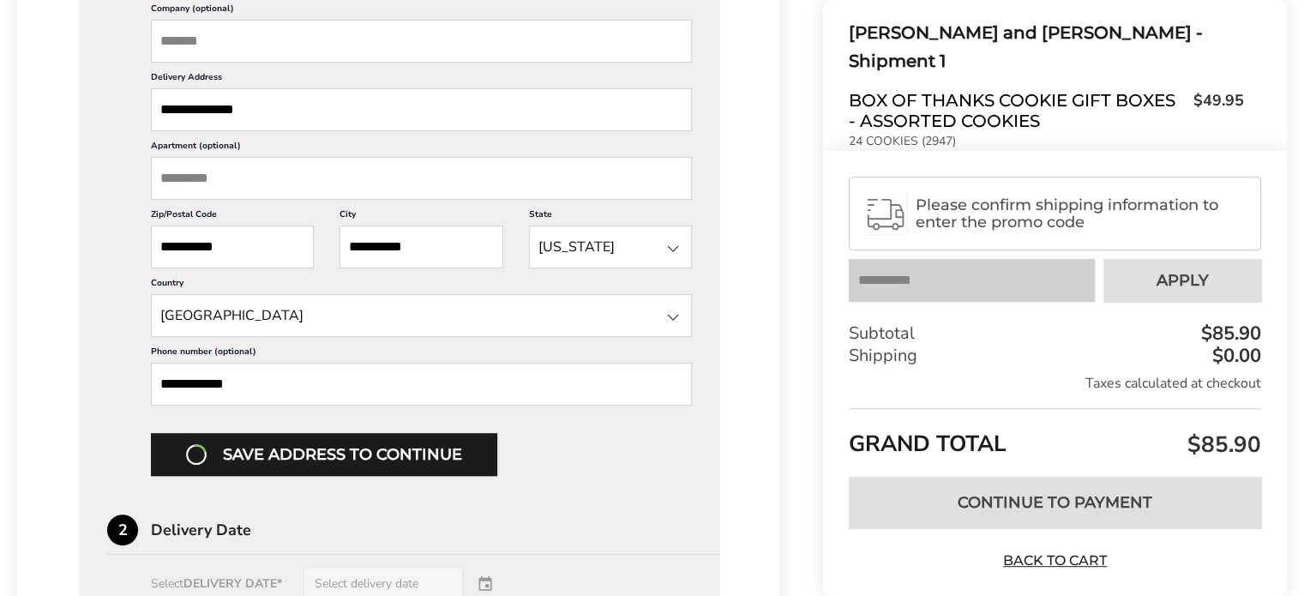
scroll to position [857, 0]
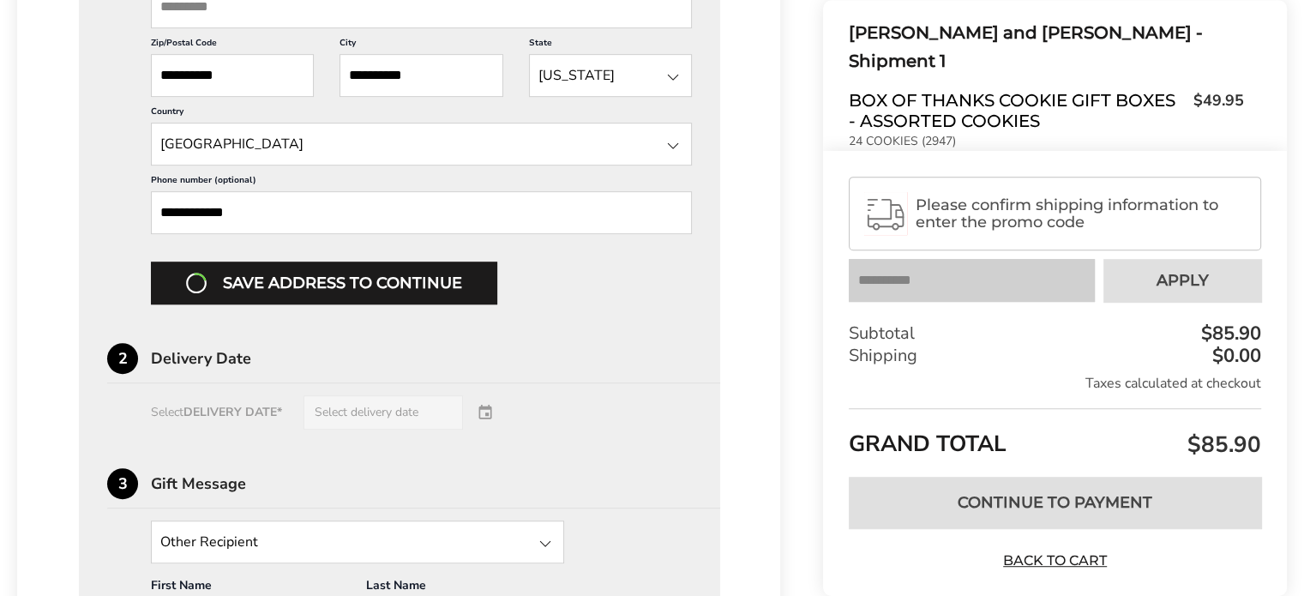
click at [320, 286] on div "Save address to continue" at bounding box center [421, 282] width 541 height 43
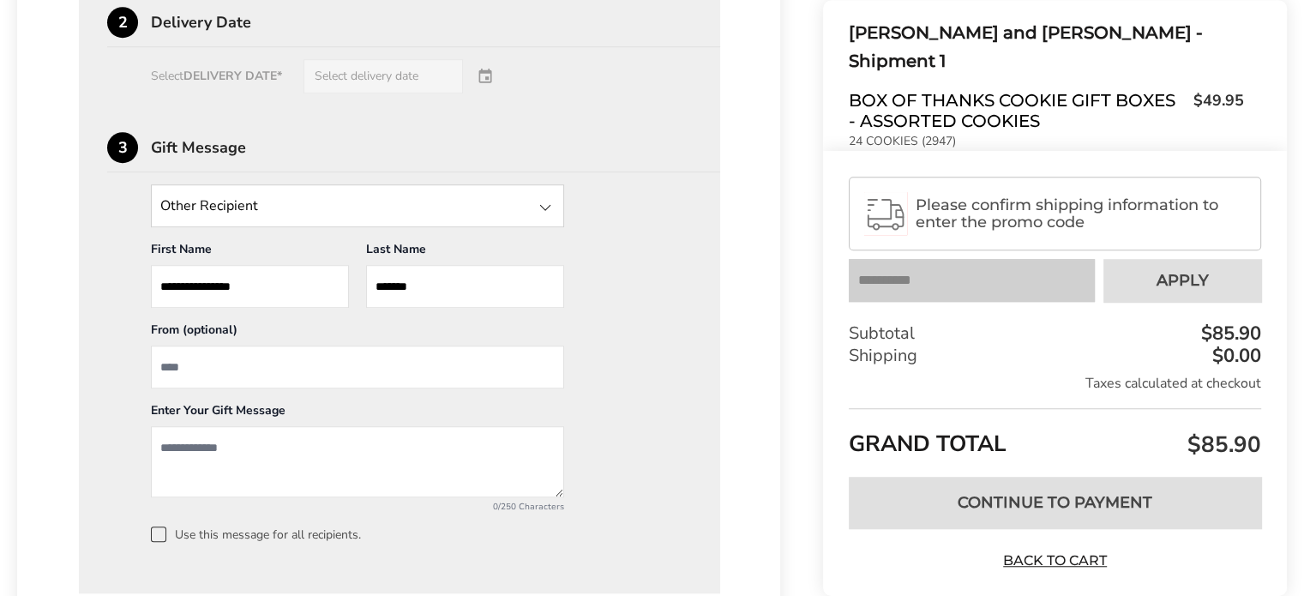
scroll to position [1200, 0]
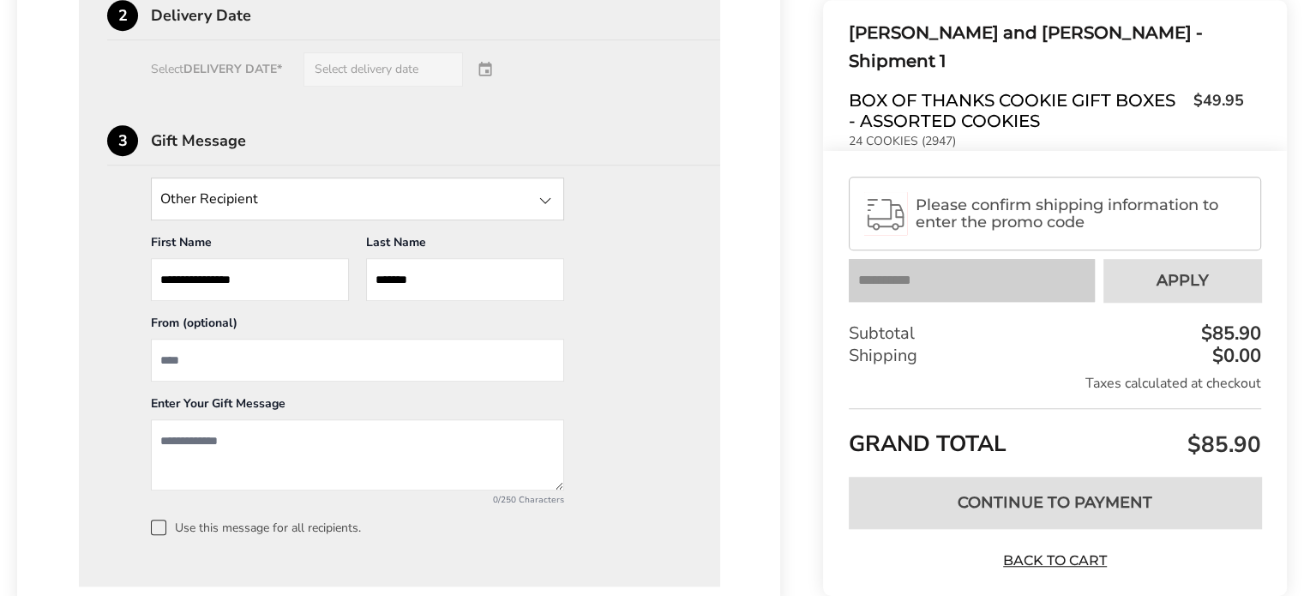
click at [313, 205] on input "State" at bounding box center [357, 198] width 413 height 43
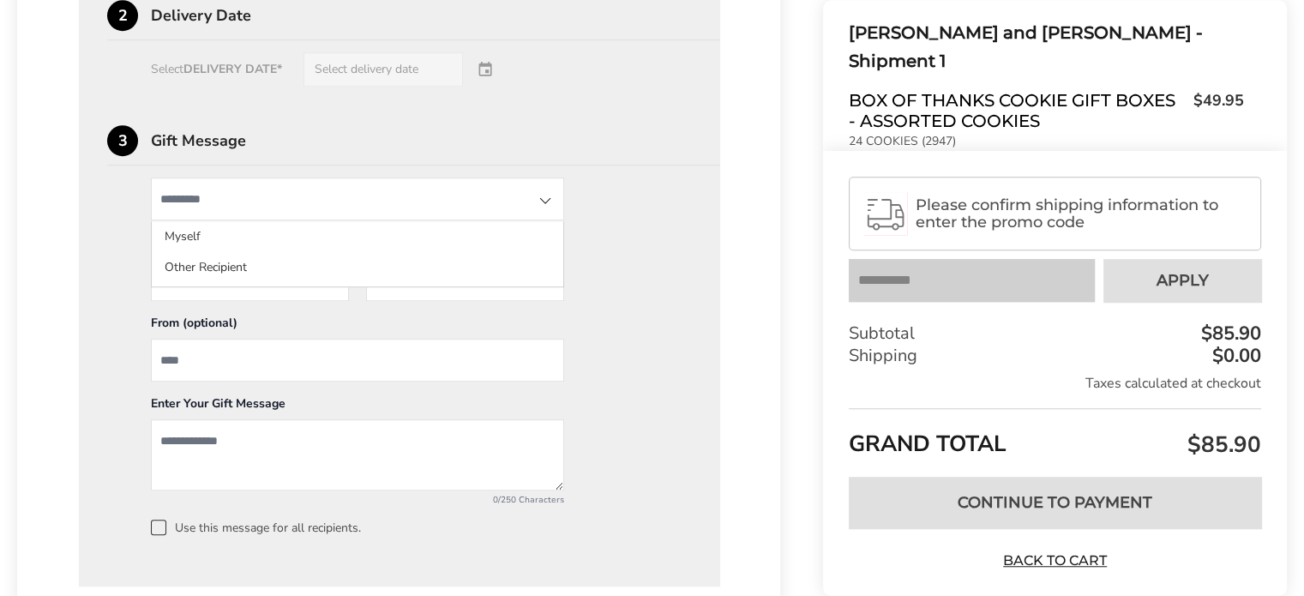
click at [584, 228] on div "**********" at bounding box center [399, 356] width 585 height 358
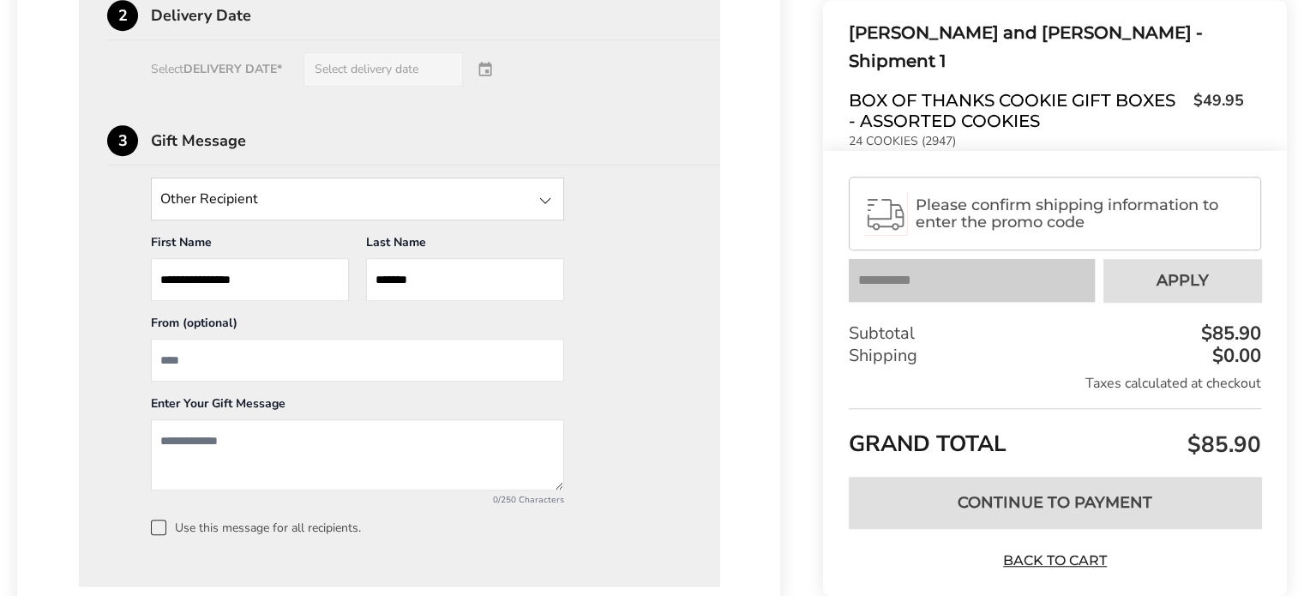
click at [212, 352] on input "From" at bounding box center [357, 360] width 413 height 43
type input "*****"
click at [192, 432] on textarea "Add a message" at bounding box center [357, 454] width 413 height 71
click at [186, 448] on textarea "**********" at bounding box center [357, 454] width 413 height 71
click at [504, 438] on textarea "**********" at bounding box center [357, 454] width 413 height 71
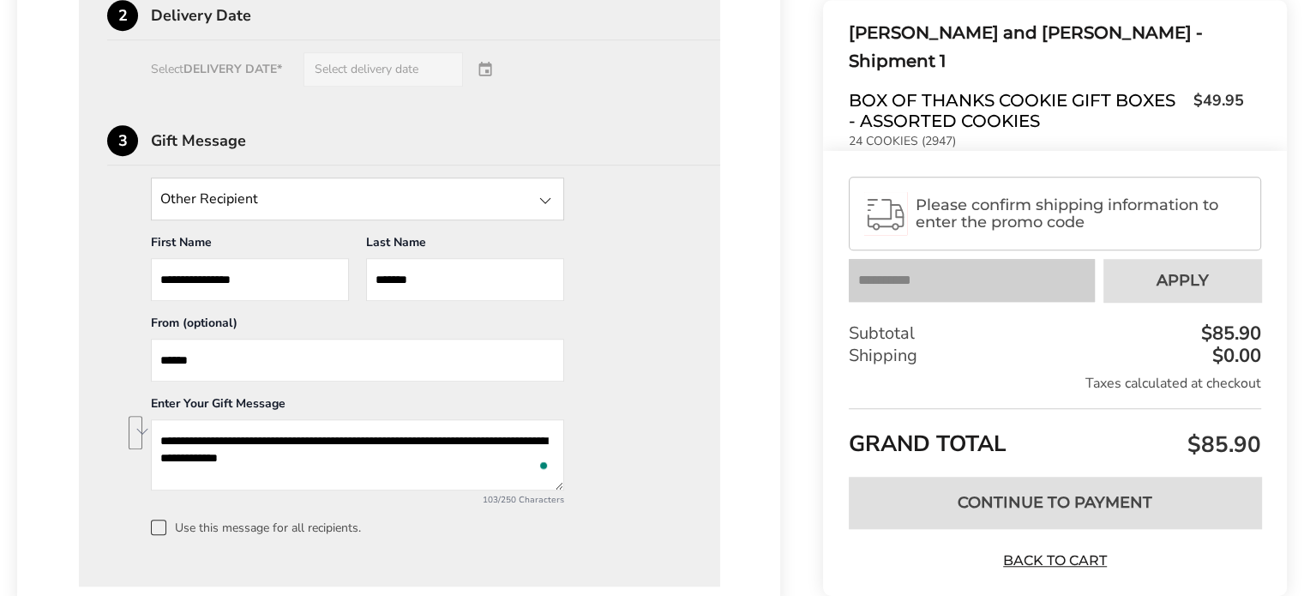
drag, startPoint x: 410, startPoint y: 431, endPoint x: 453, endPoint y: 449, distance: 46.5
click at [453, 449] on textarea "**********" at bounding box center [357, 454] width 413 height 71
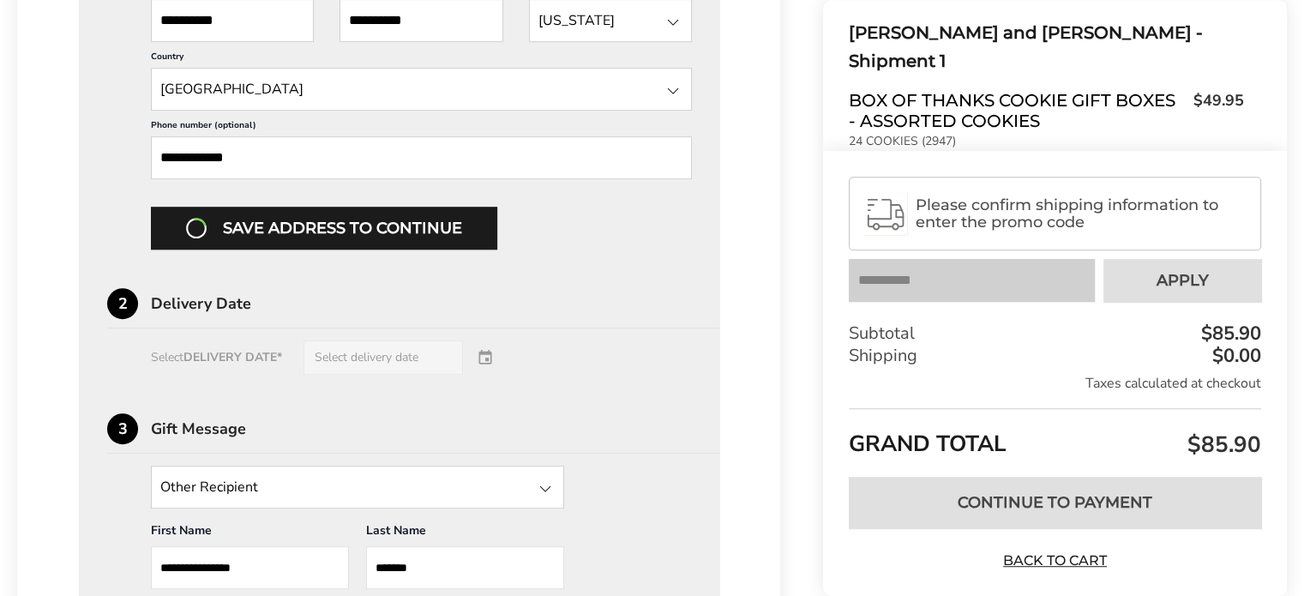
scroll to position [943, 0]
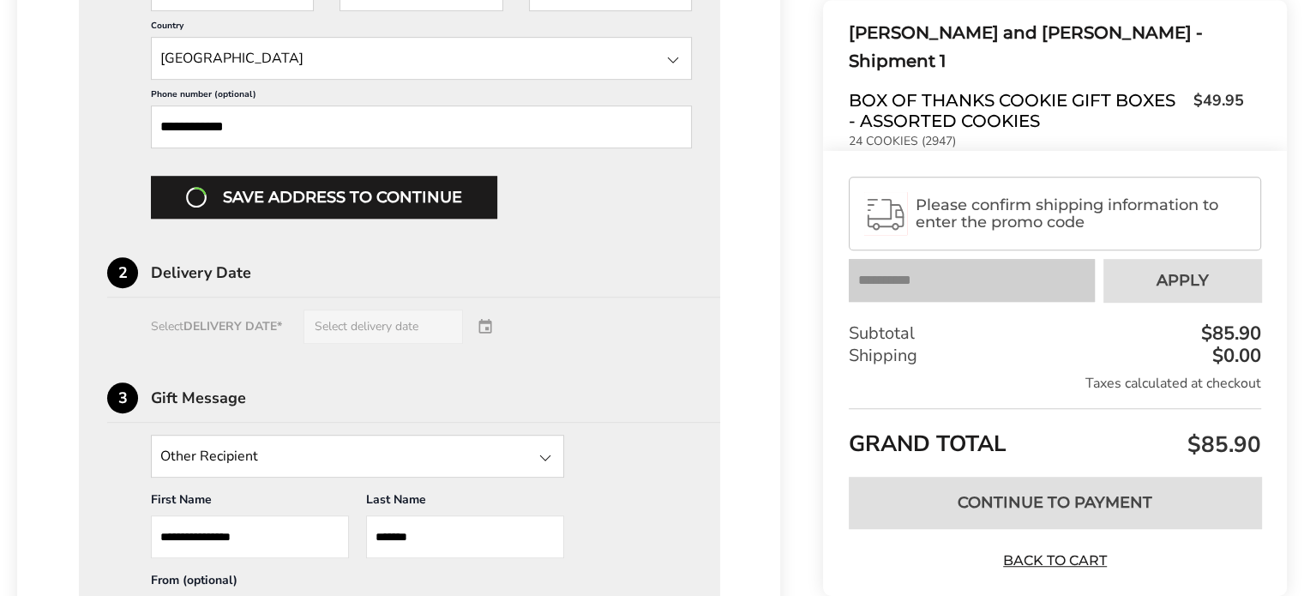
type textarea "**********"
click at [489, 328] on div "Select DELIVERY DATE* Select delivery date" at bounding box center [399, 327] width 585 height 34
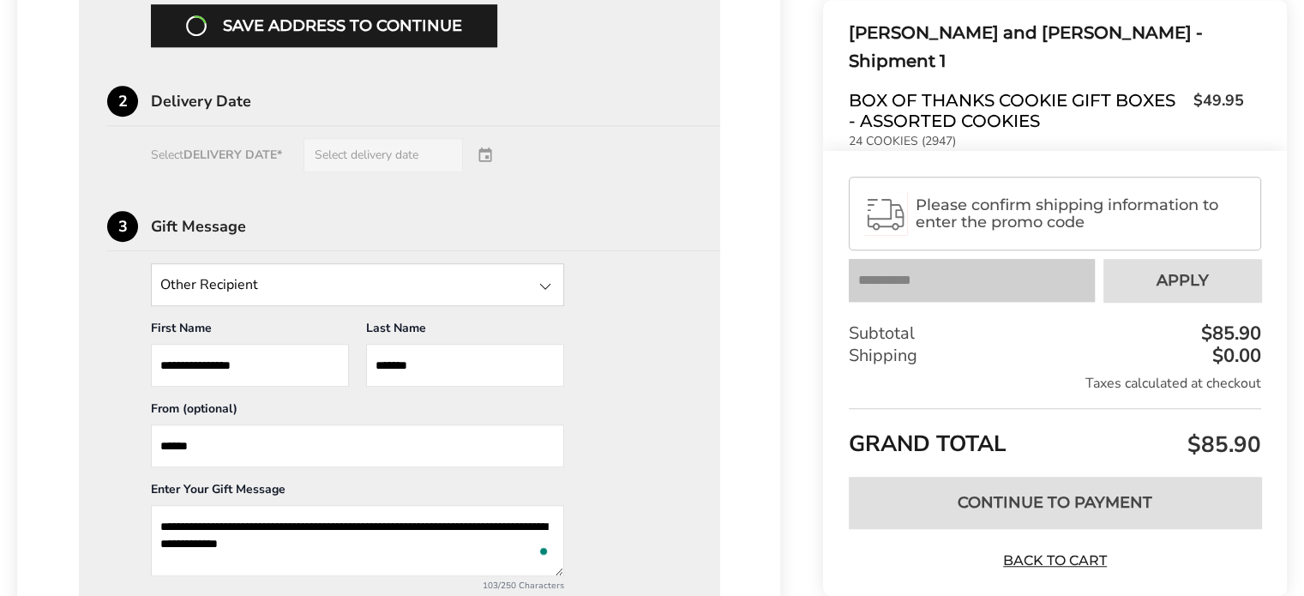
click at [177, 95] on div "Delivery Date" at bounding box center [435, 100] width 569 height 15
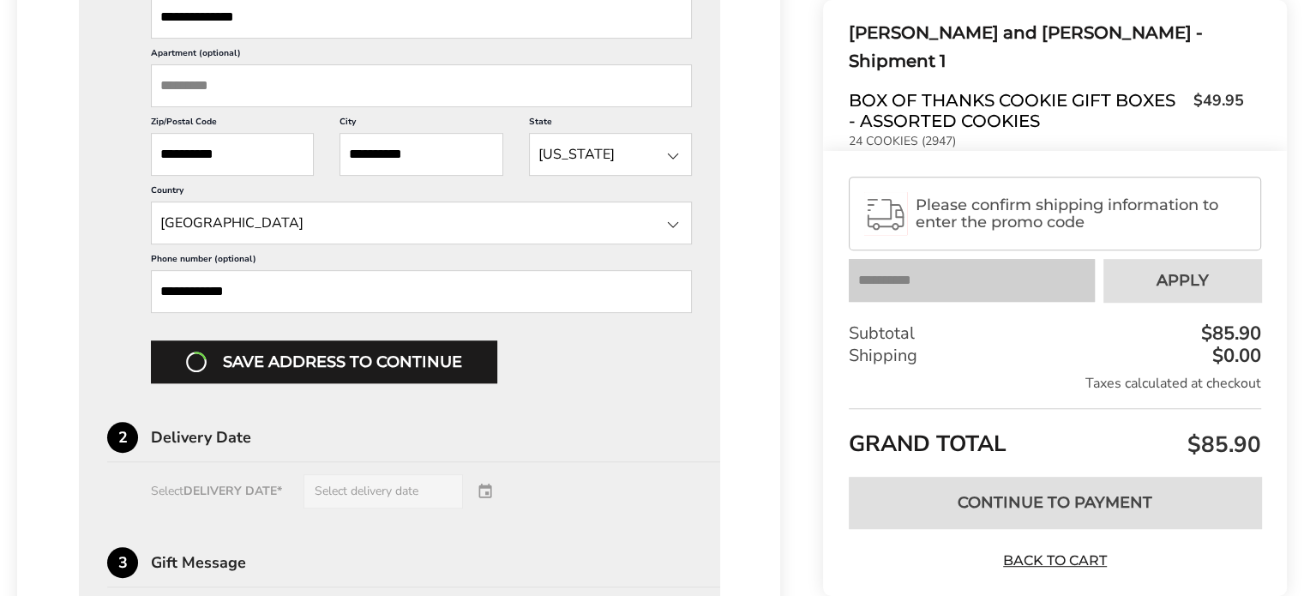
scroll to position [772, 0]
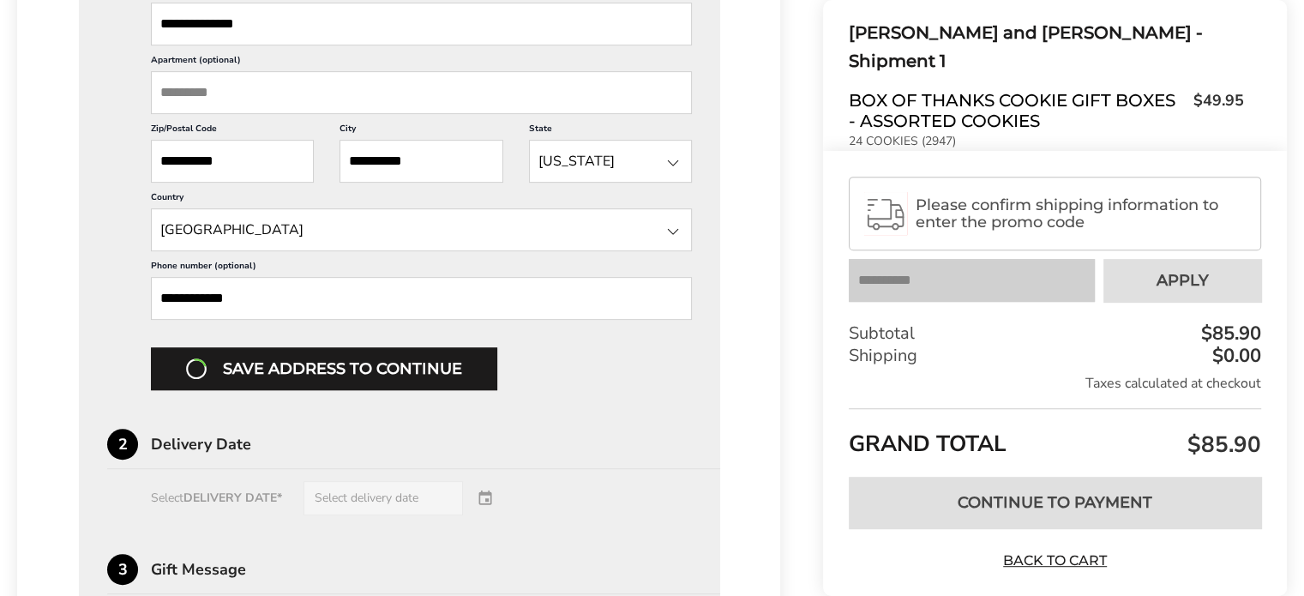
click at [306, 364] on div "Save address to continue" at bounding box center [421, 368] width 541 height 43
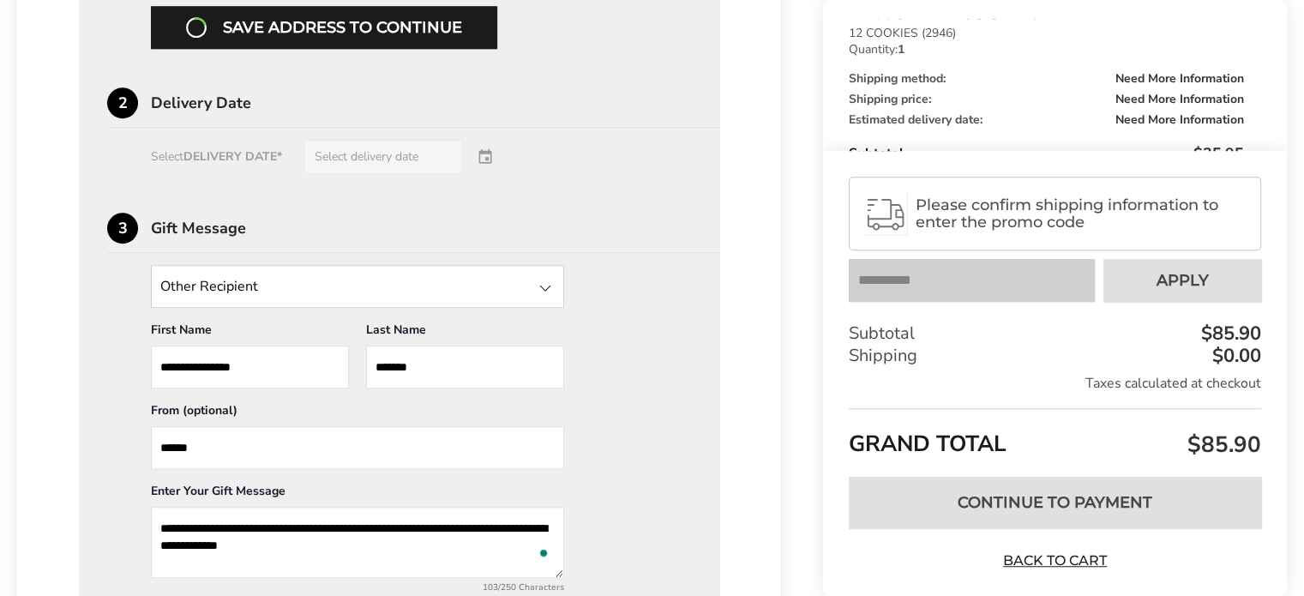
scroll to position [1115, 0]
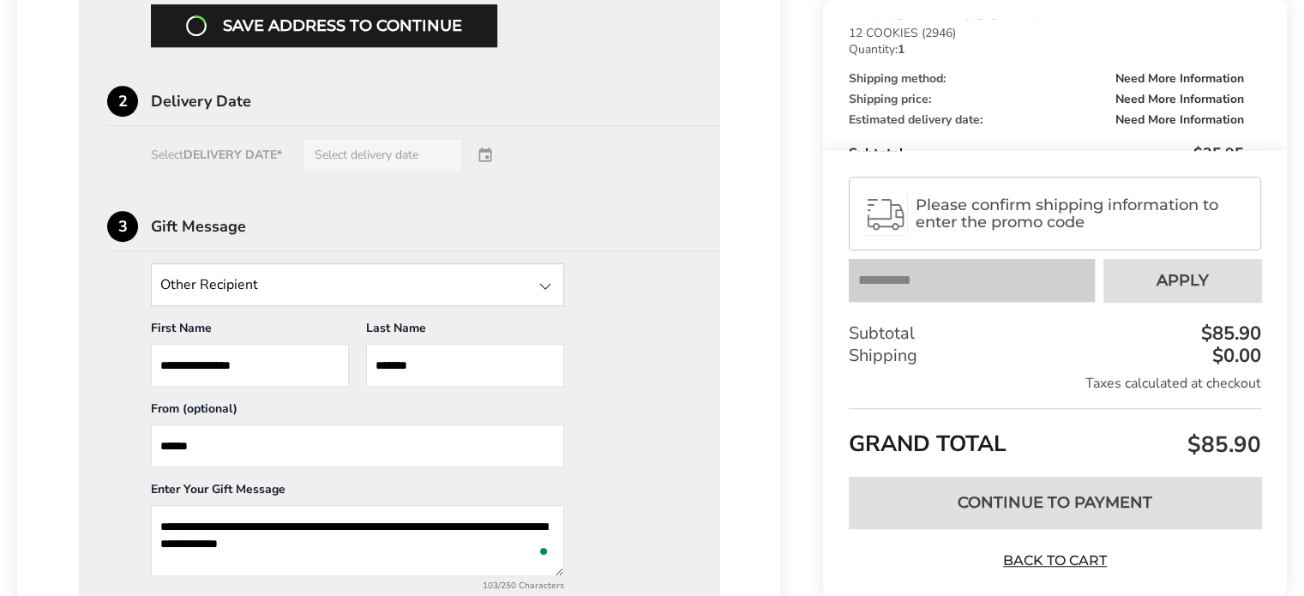
click at [282, 26] on div "Save address to continue" at bounding box center [421, 25] width 541 height 43
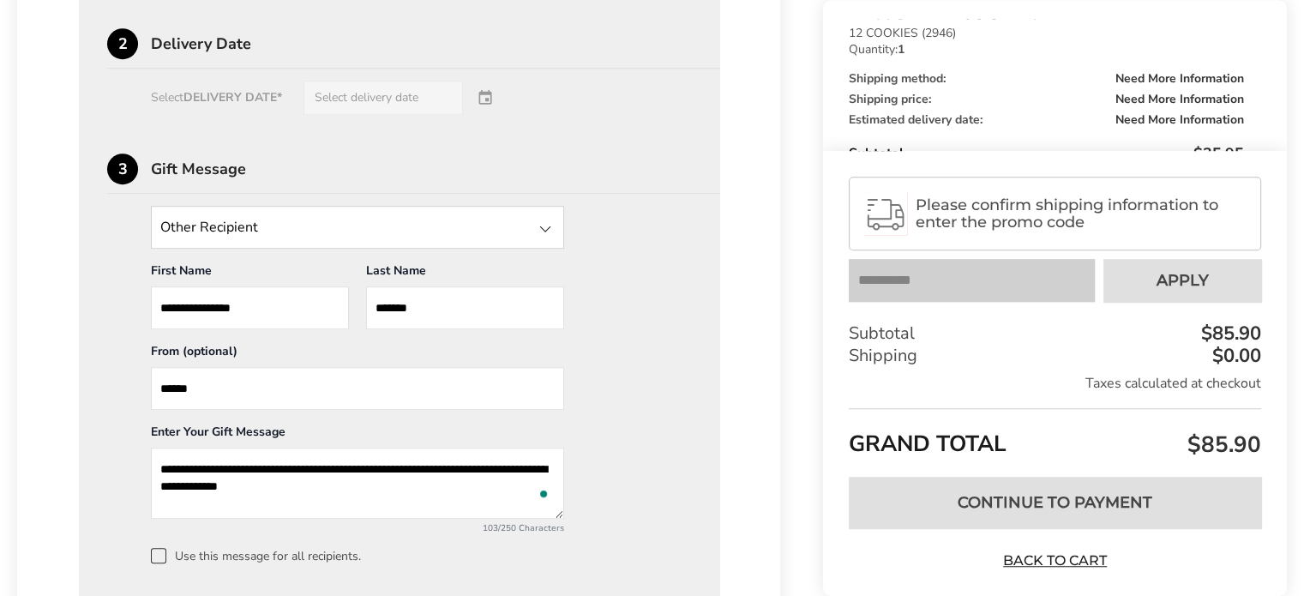
scroll to position [1162, 0]
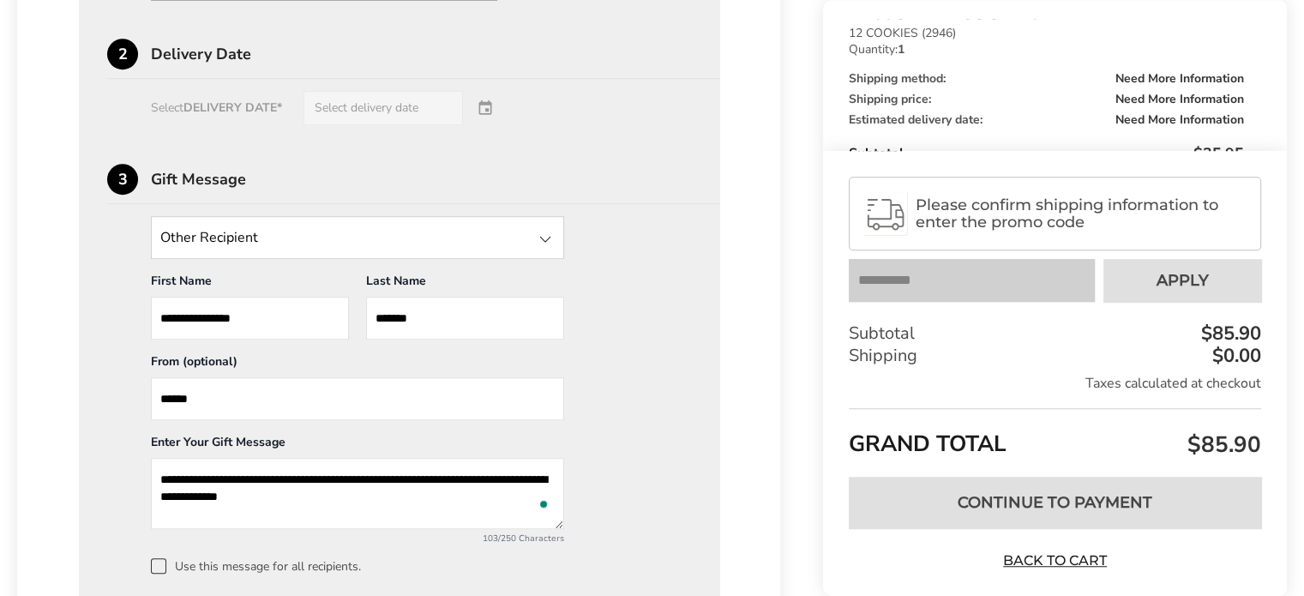
click at [334, 107] on div "Select DELIVERY DATE* Select delivery date" at bounding box center [399, 108] width 585 height 34
click at [335, 107] on div "Select DELIVERY DATE* Select delivery date" at bounding box center [399, 108] width 585 height 34
click at [123, 51] on div "2" at bounding box center [122, 54] width 31 height 31
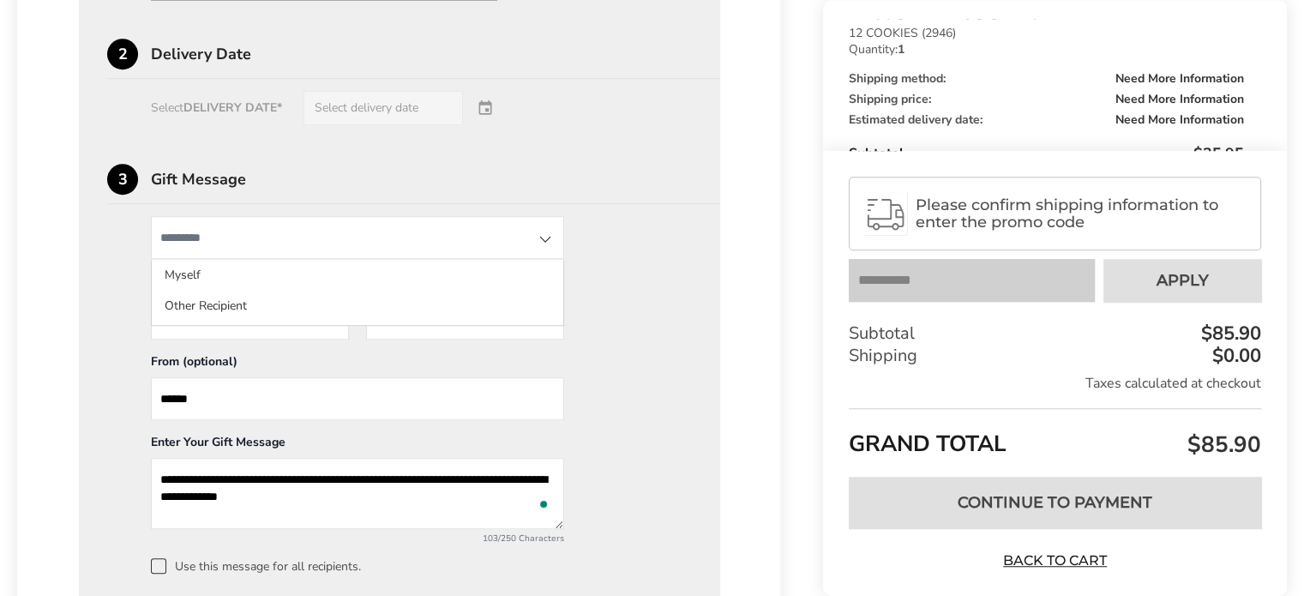
click at [250, 239] on input "State" at bounding box center [357, 237] width 413 height 43
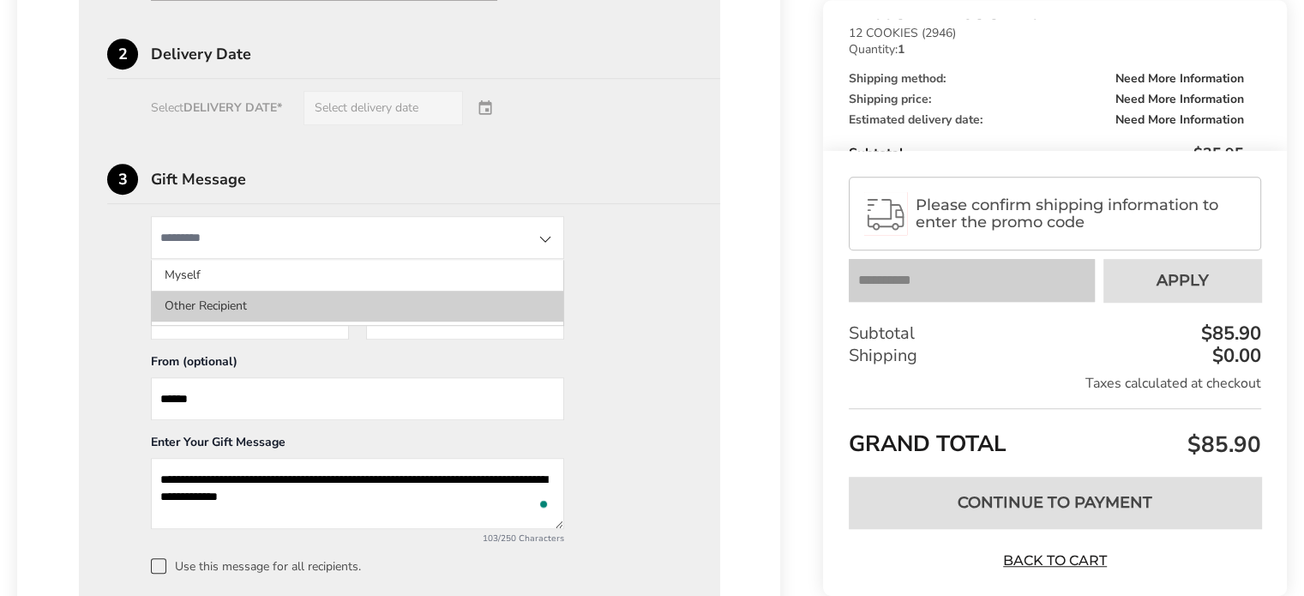
click at [193, 300] on li "Other Recipient" at bounding box center [358, 306] width 412 height 31
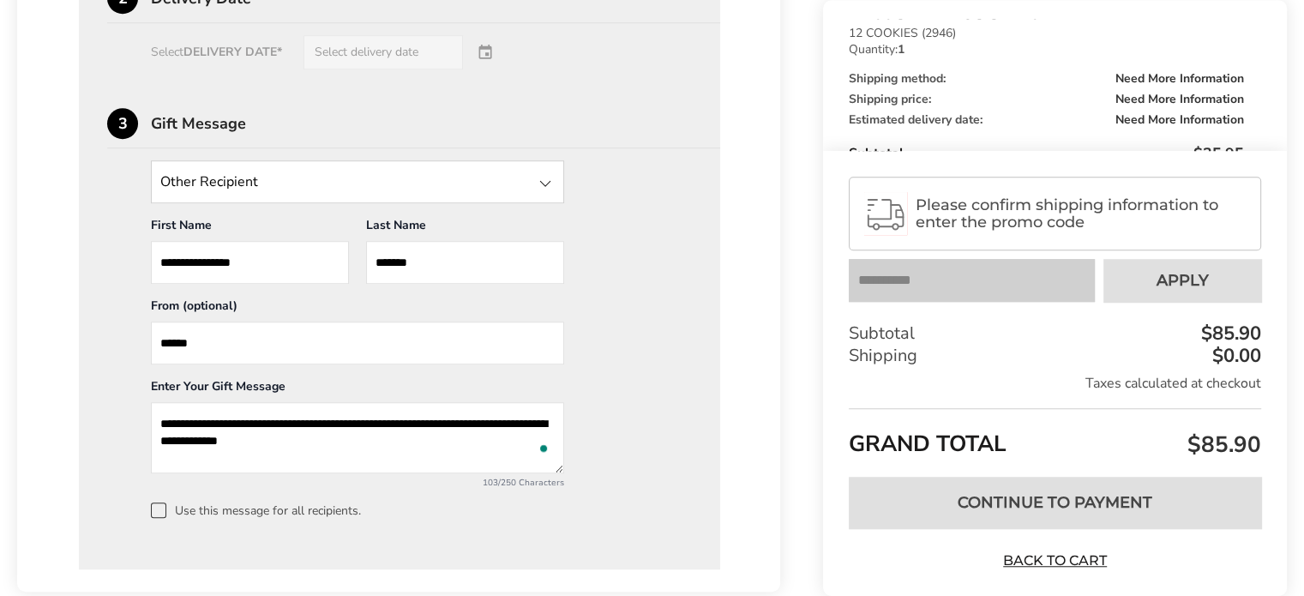
scroll to position [1247, 0]
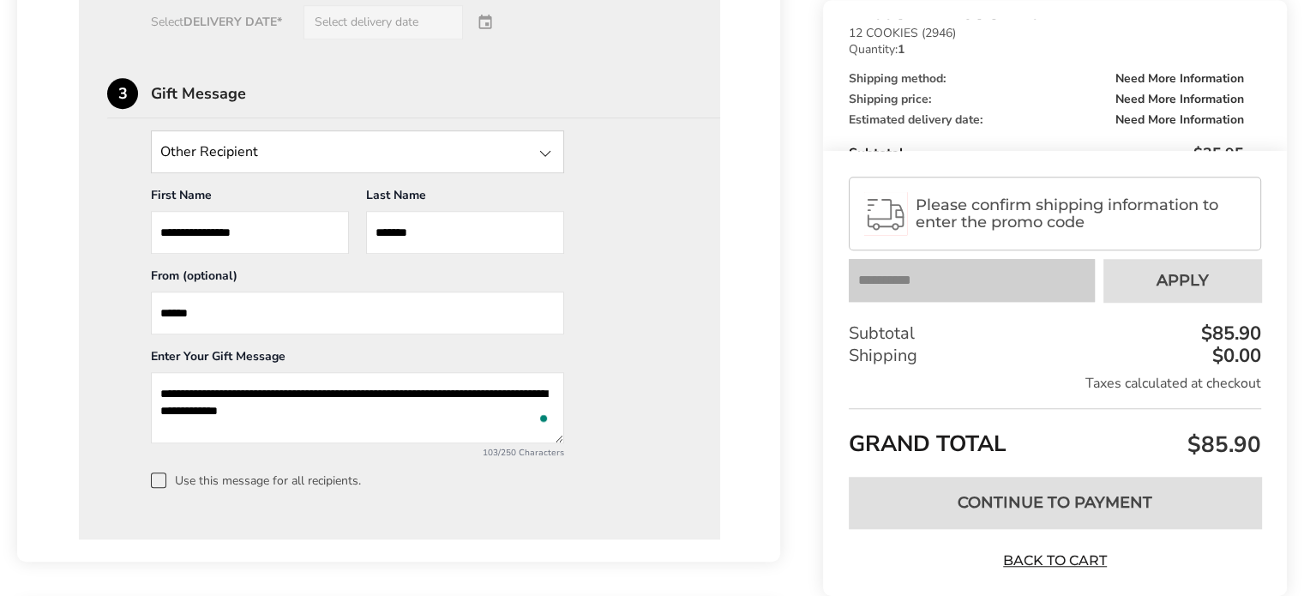
click at [267, 311] on input "*****" at bounding box center [357, 313] width 413 height 43
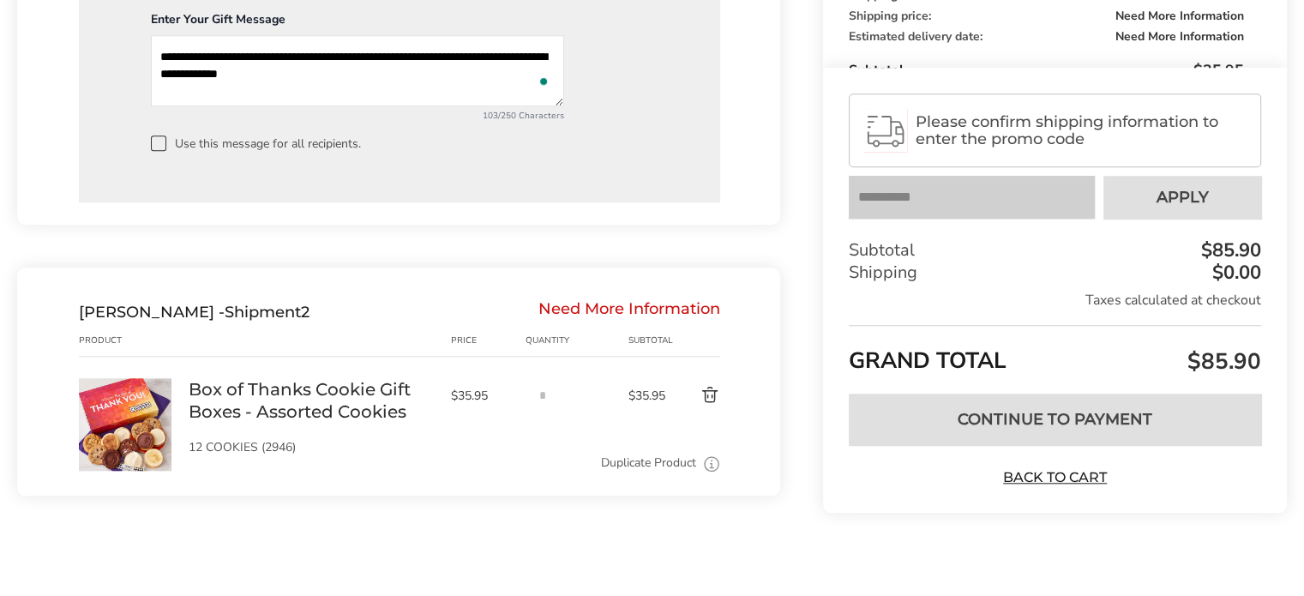
scroll to position [1590, 0]
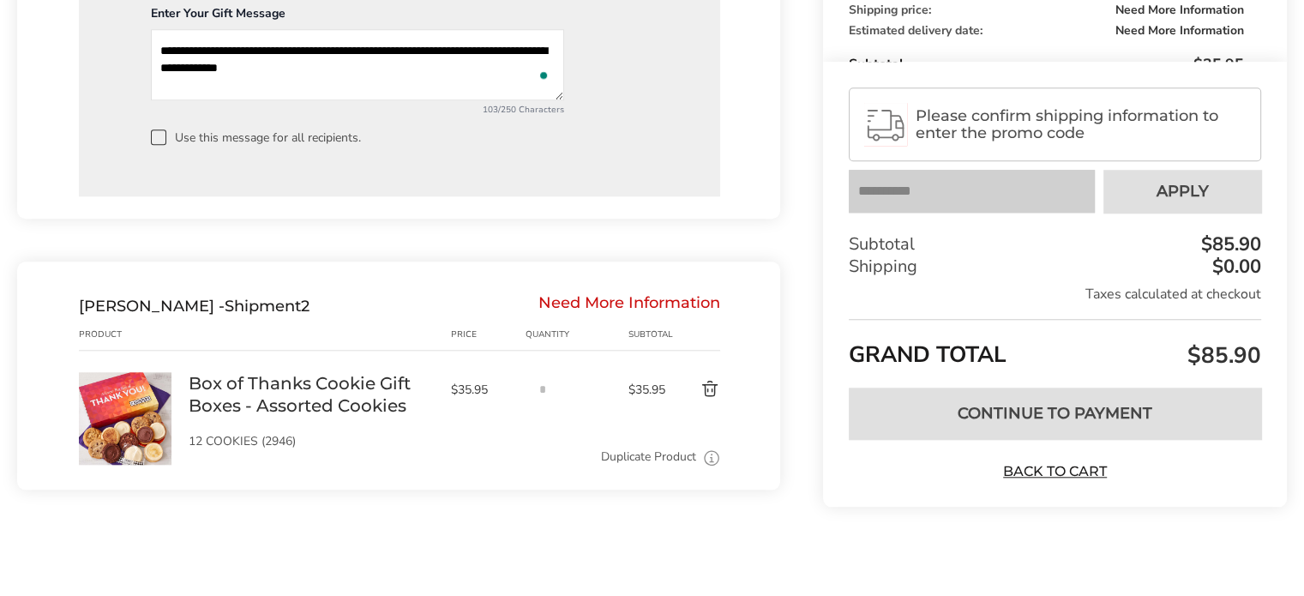
type input "**********"
click at [529, 433] on div "*" at bounding box center [577, 409] width 103 height 75
click at [297, 388] on link "Box of Thanks Cookie Gift Boxes - Assorted Cookies" at bounding box center [311, 394] width 245 height 45
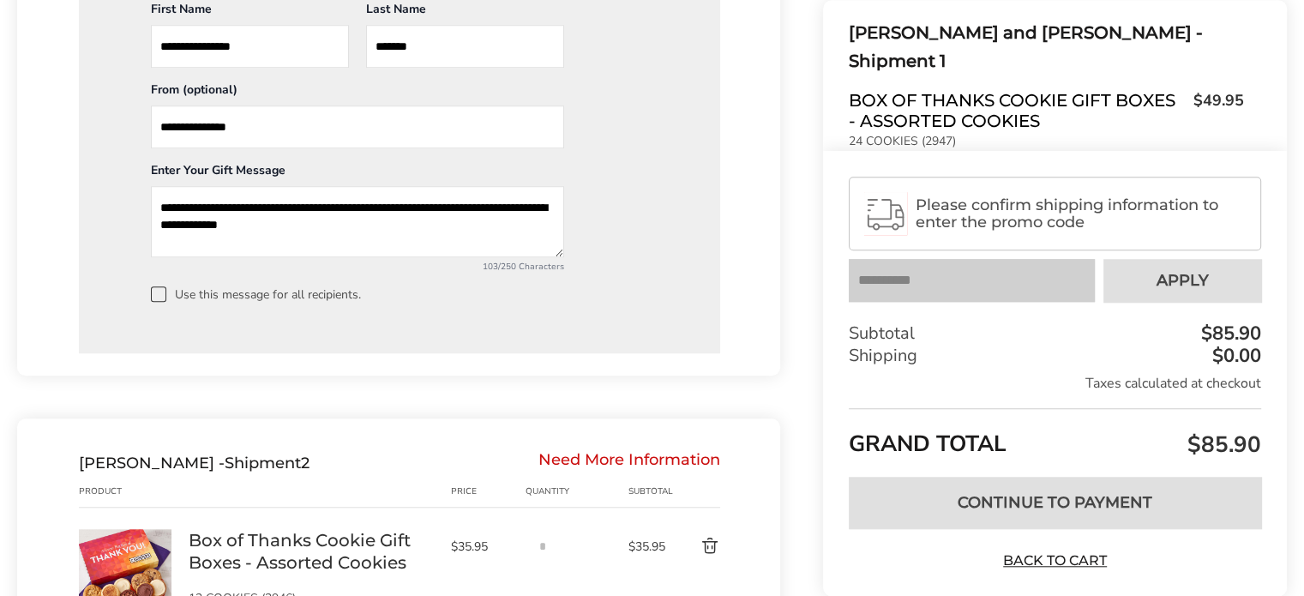
scroll to position [1590, 0]
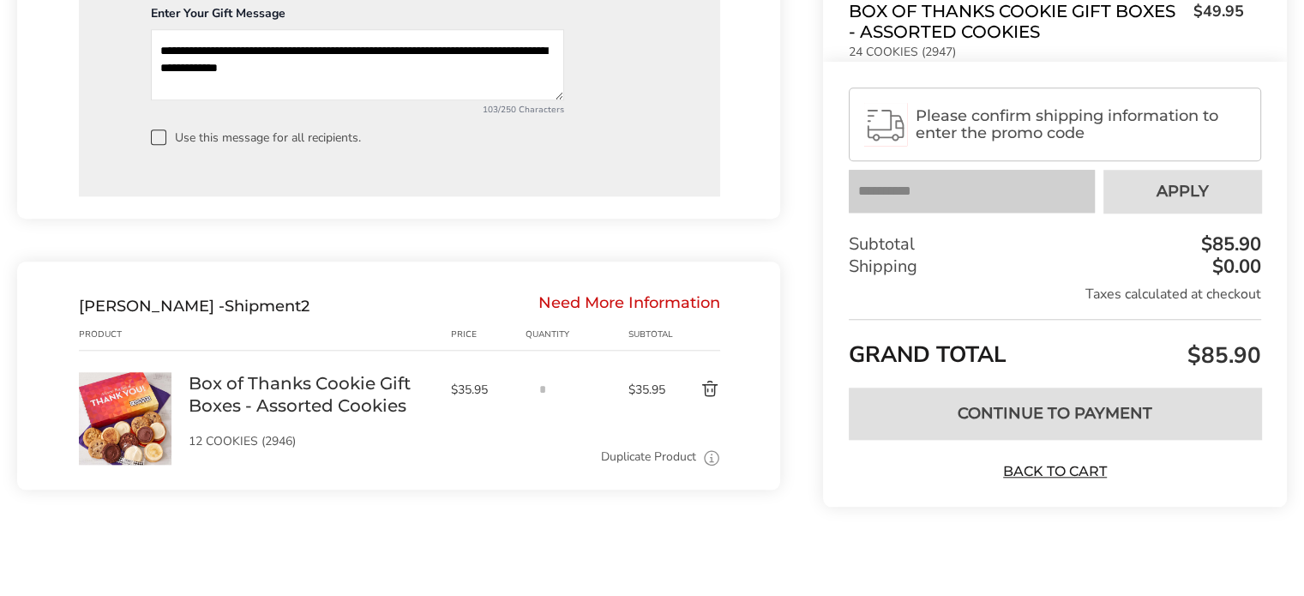
click at [593, 297] on div "Need More Information" at bounding box center [629, 306] width 182 height 19
click at [579, 297] on div "Need More Information" at bounding box center [629, 306] width 182 height 19
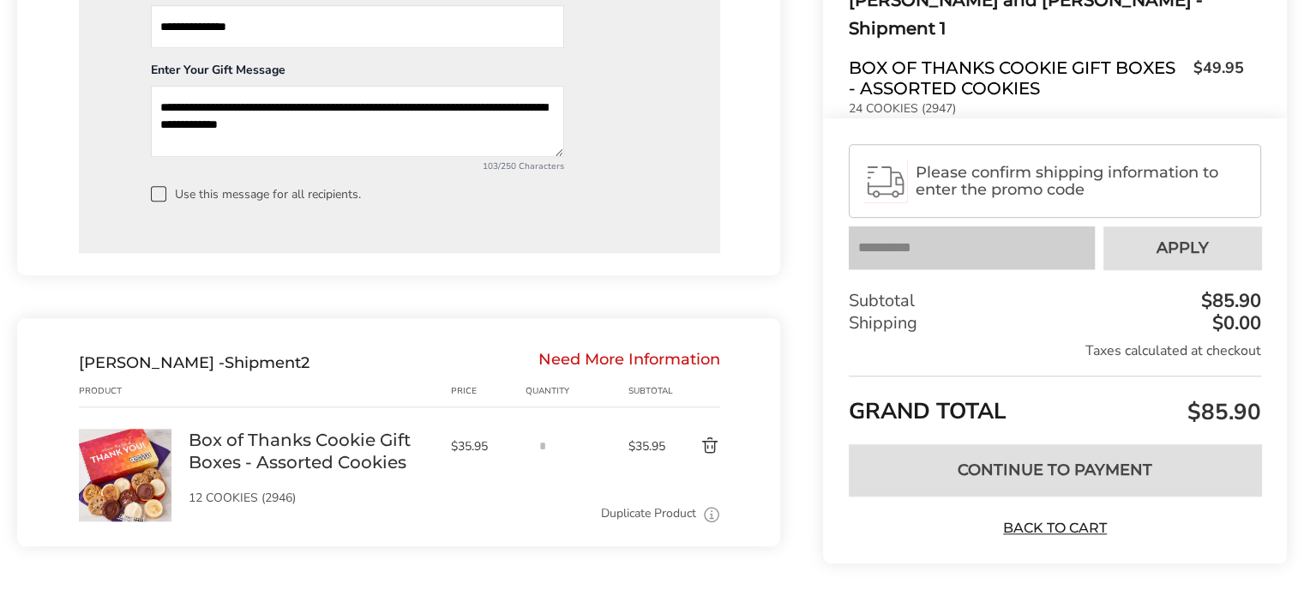
scroll to position [1505, 0]
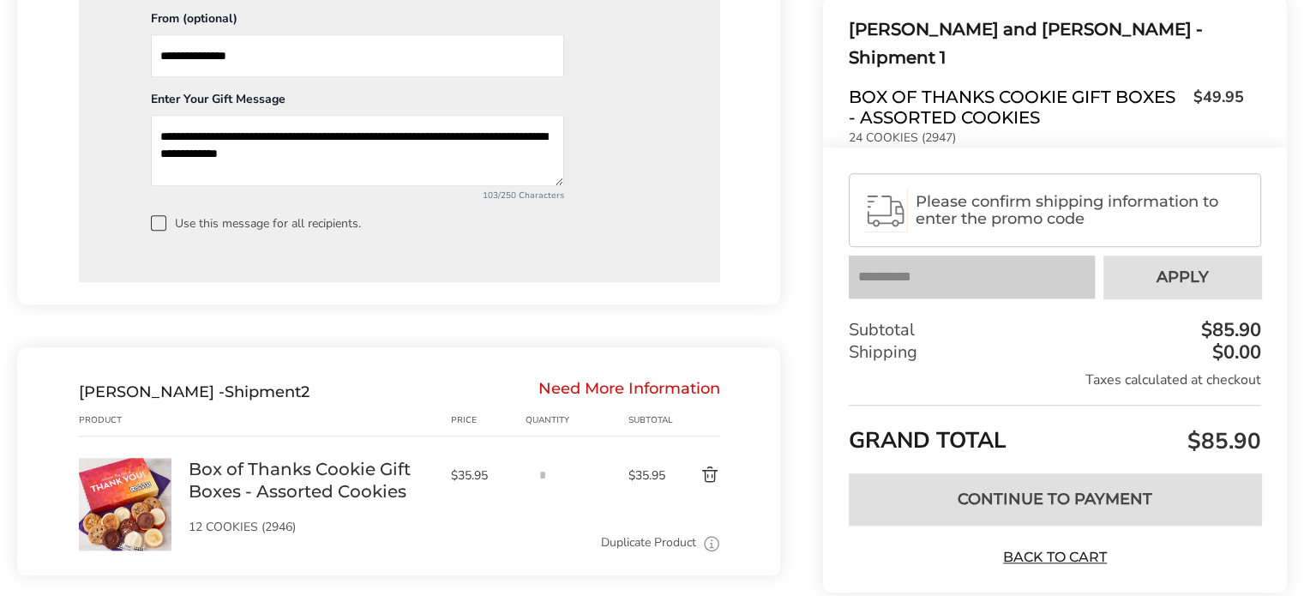
click at [619, 387] on div "Need More Information" at bounding box center [629, 391] width 182 height 19
click at [222, 488] on link "Box of Thanks Cookie Gift Boxes - Assorted Cookies" at bounding box center [311, 480] width 245 height 45
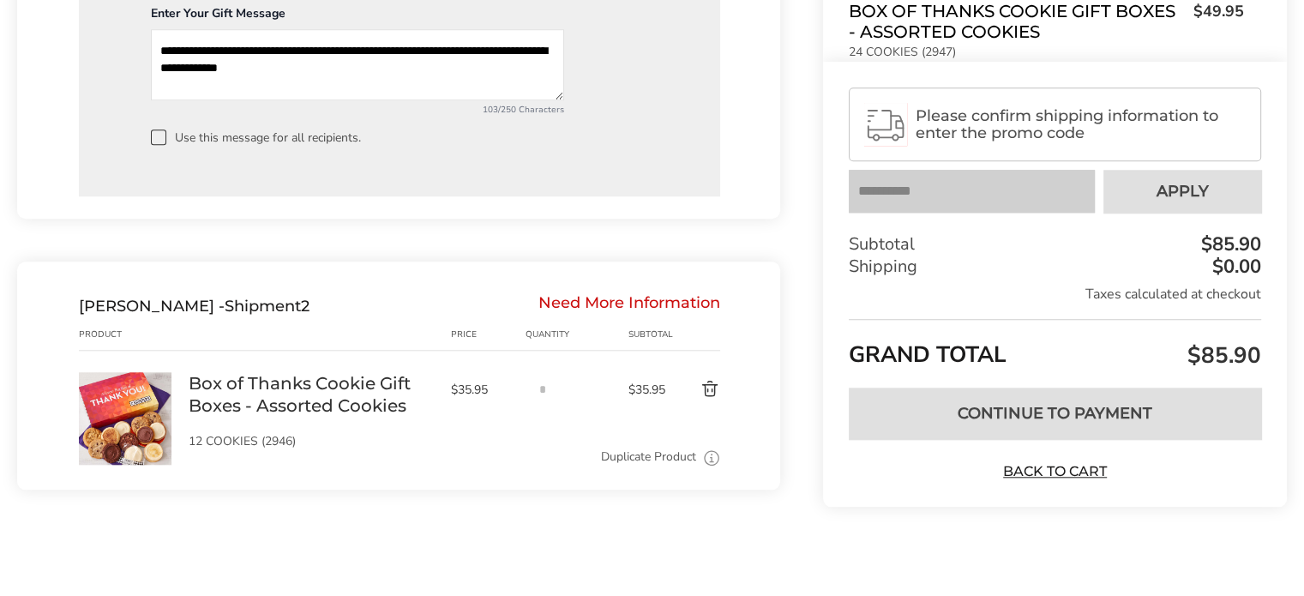
drag, startPoint x: 712, startPoint y: 386, endPoint x: 685, endPoint y: 402, distance: 31.2
click at [711, 386] on button "Delete product" at bounding box center [695, 389] width 51 height 21
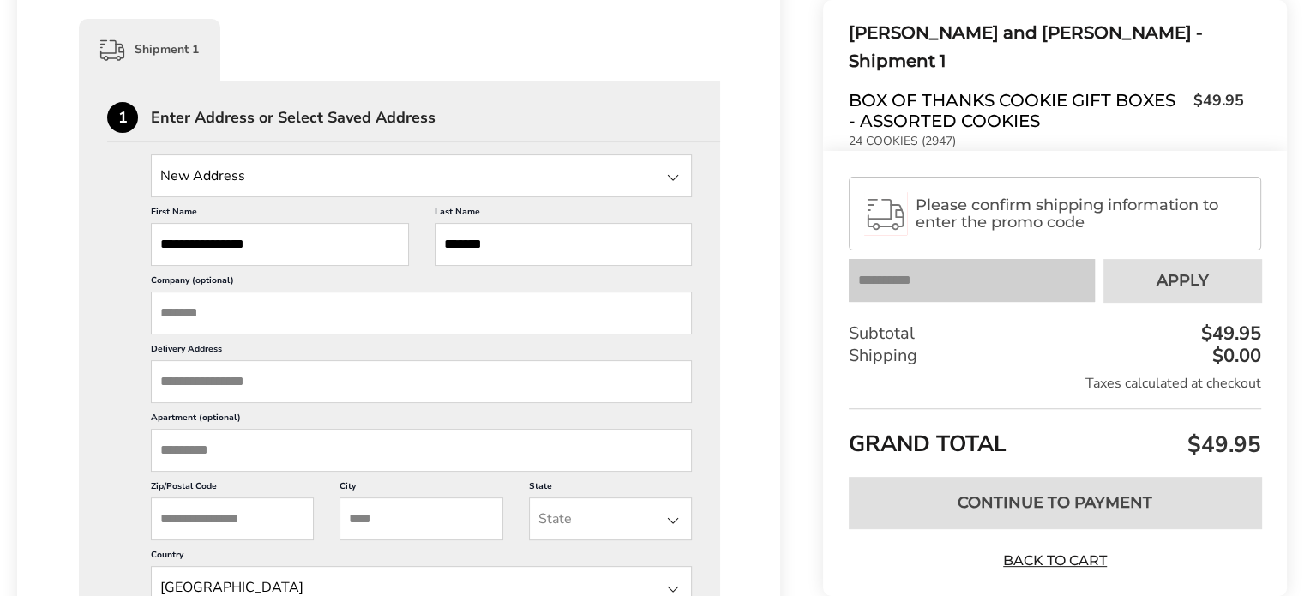
scroll to position [377, 0]
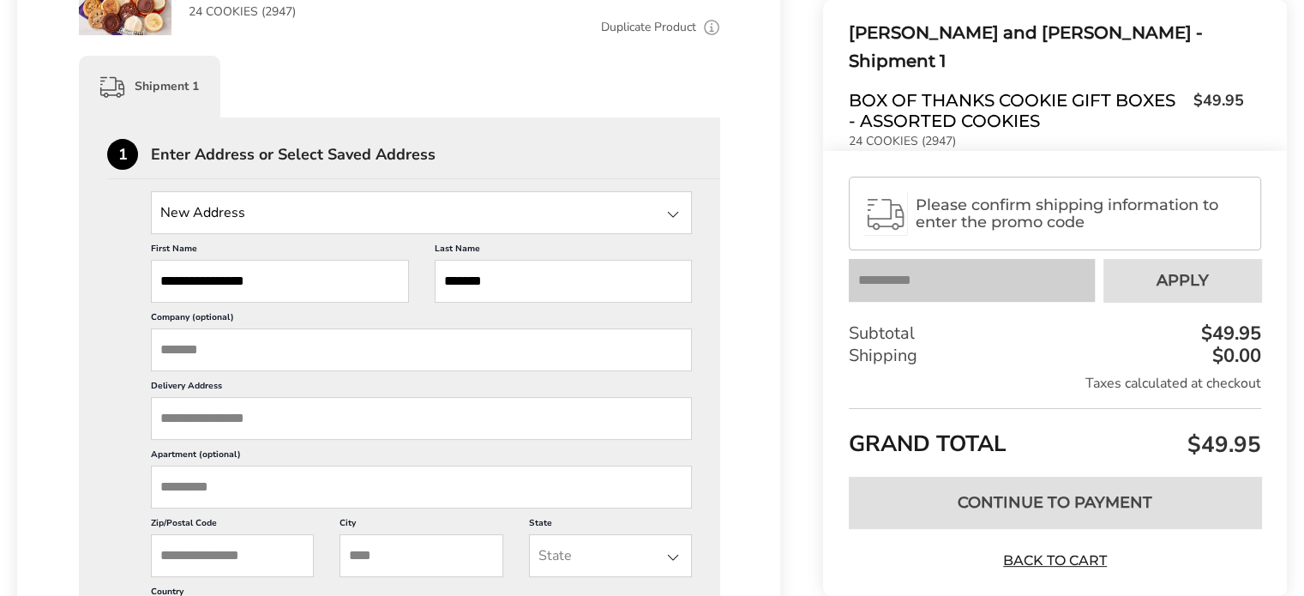
click at [272, 408] on input "Delivery Address" at bounding box center [421, 418] width 541 height 43
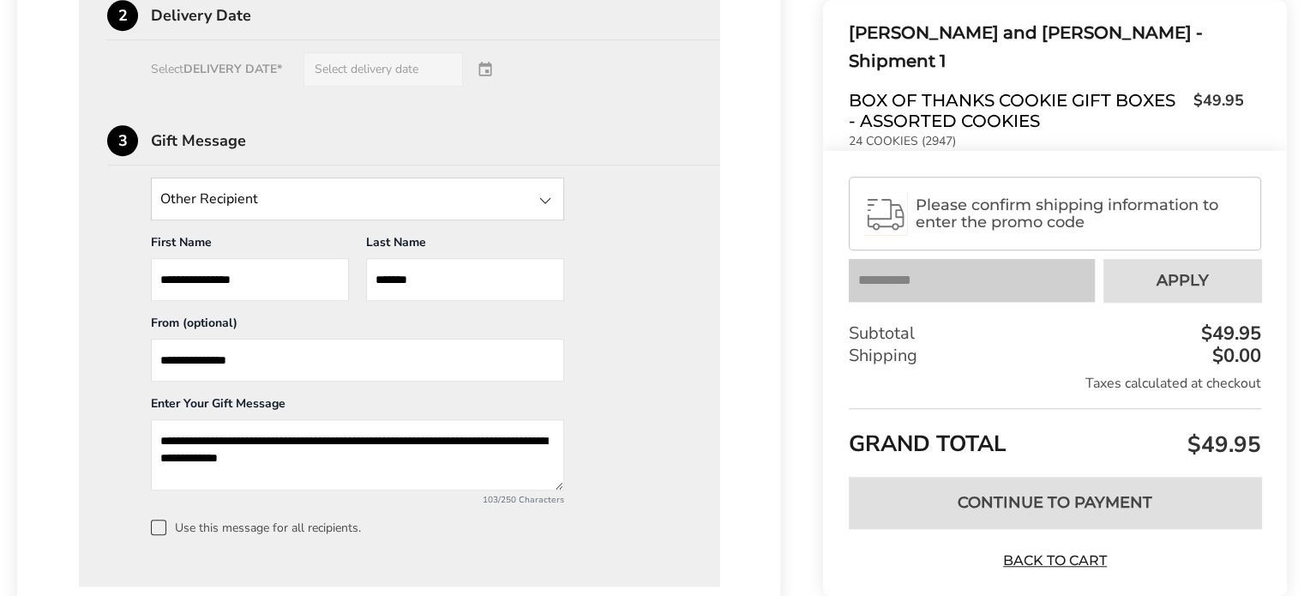
scroll to position [857, 0]
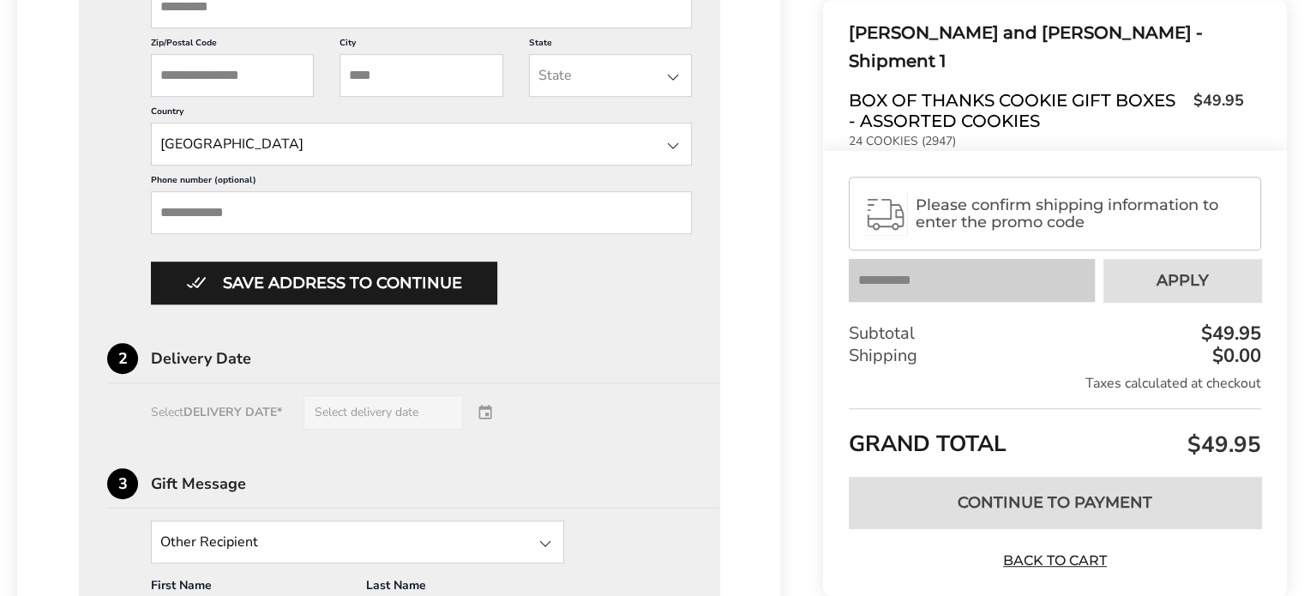
click at [350, 404] on div "Select DELIVERY DATE* Select delivery date" at bounding box center [399, 412] width 585 height 34
click at [342, 413] on div "Select DELIVERY DATE* Select delivery date" at bounding box center [399, 412] width 585 height 34
click at [343, 413] on div "Select DELIVERY DATE* Select delivery date" at bounding box center [399, 412] width 585 height 34
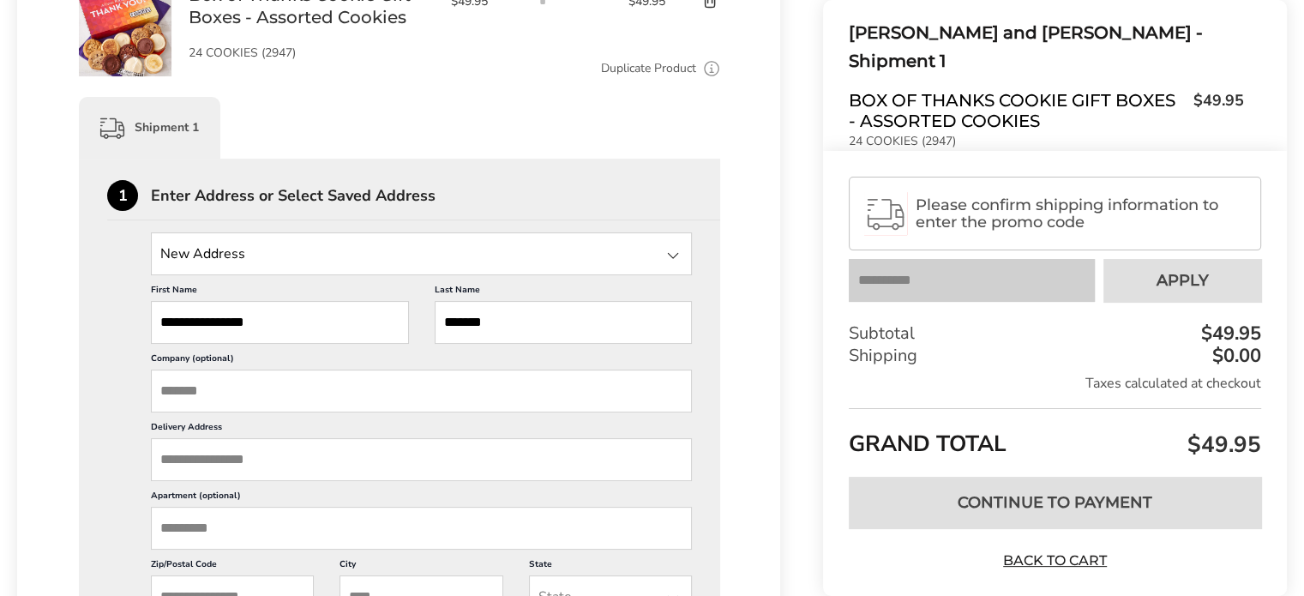
scroll to position [0, 0]
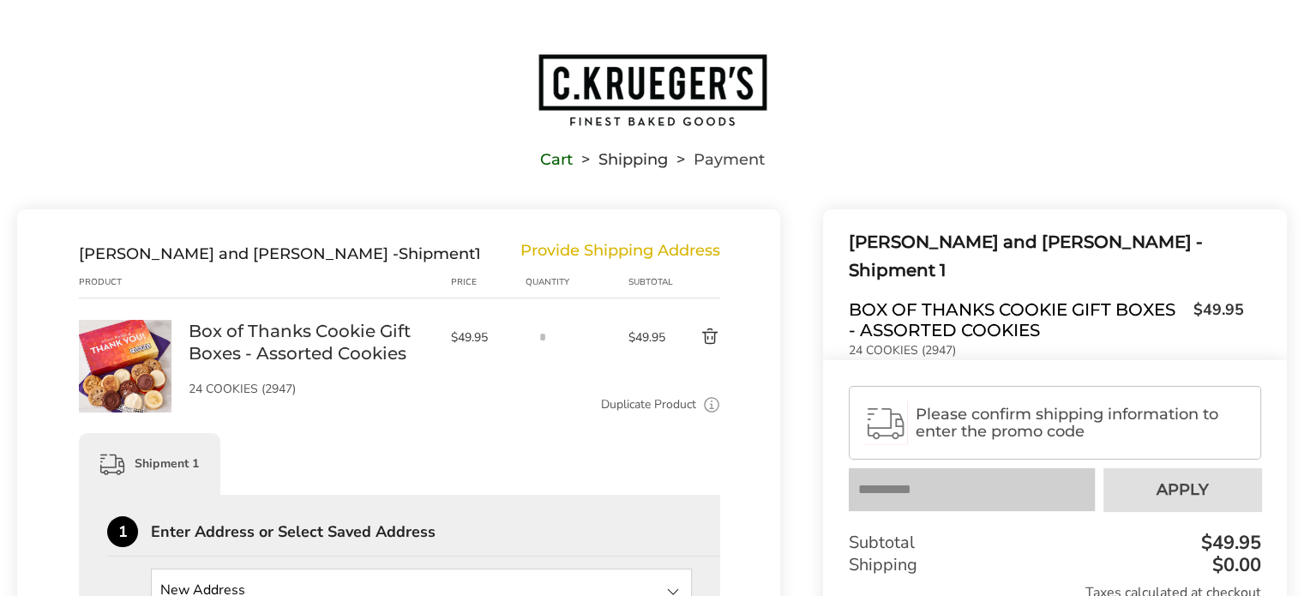
click at [583, 81] on img "Go to home page" at bounding box center [652, 89] width 231 height 75
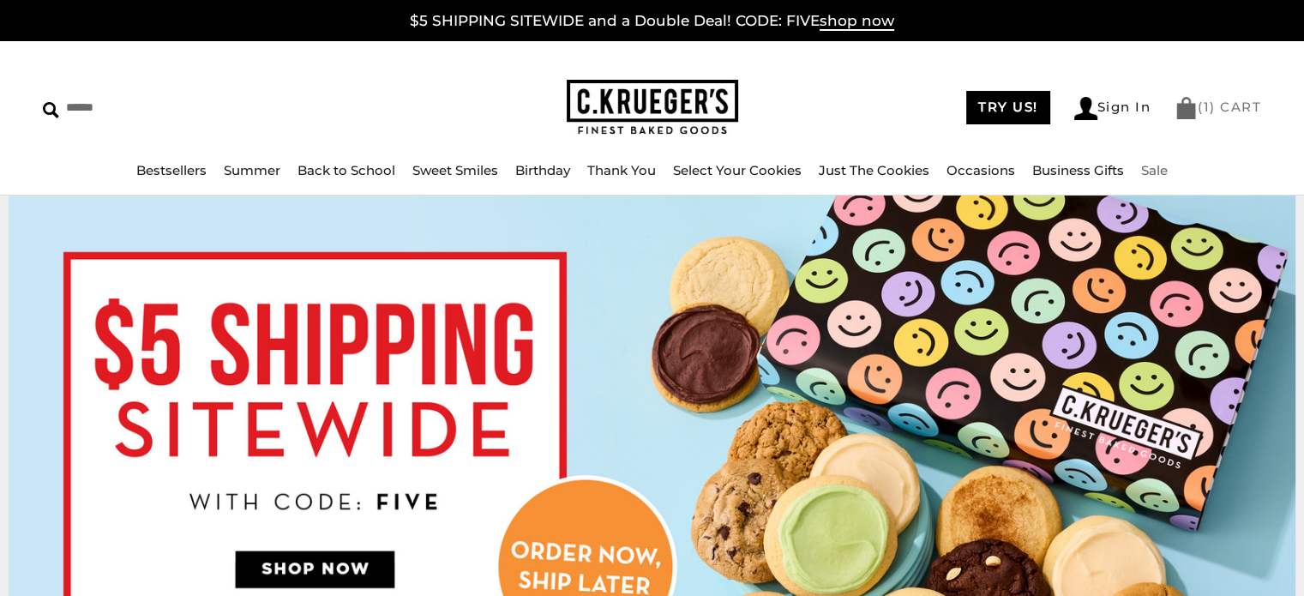
click at [1224, 111] on link "( 1 ) CART" at bounding box center [1218, 107] width 87 height 16
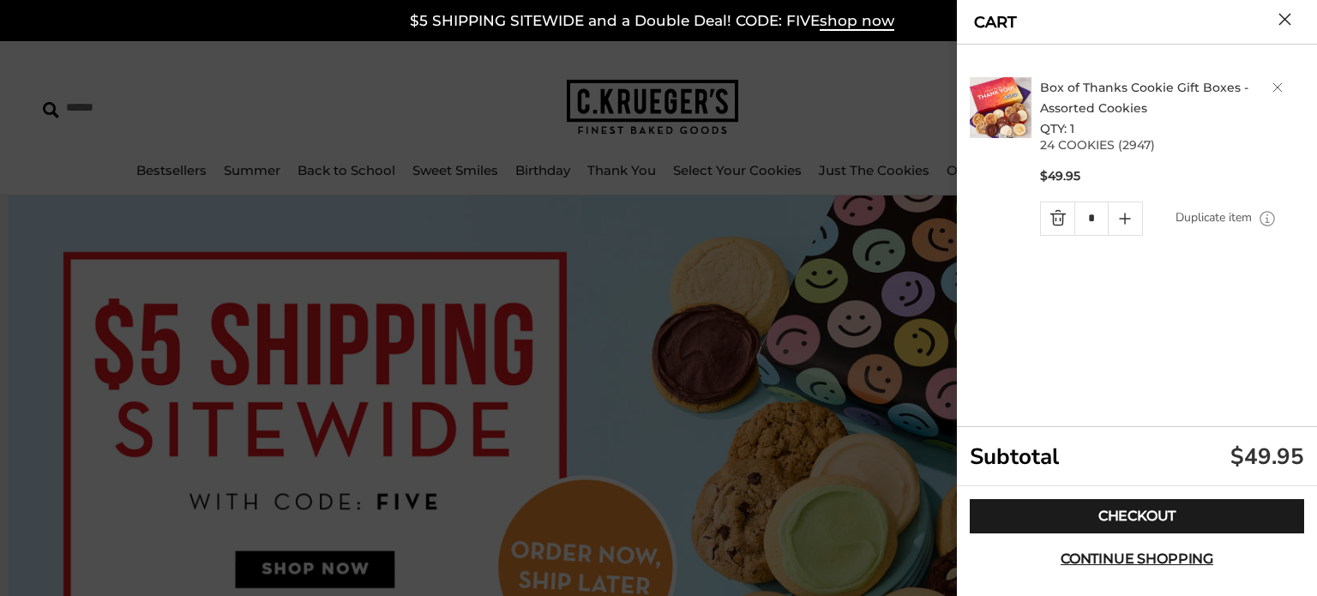
click at [1073, 107] on link "Box of Thanks Cookie Gift Boxes - Assorted Cookies" at bounding box center [1144, 98] width 208 height 36
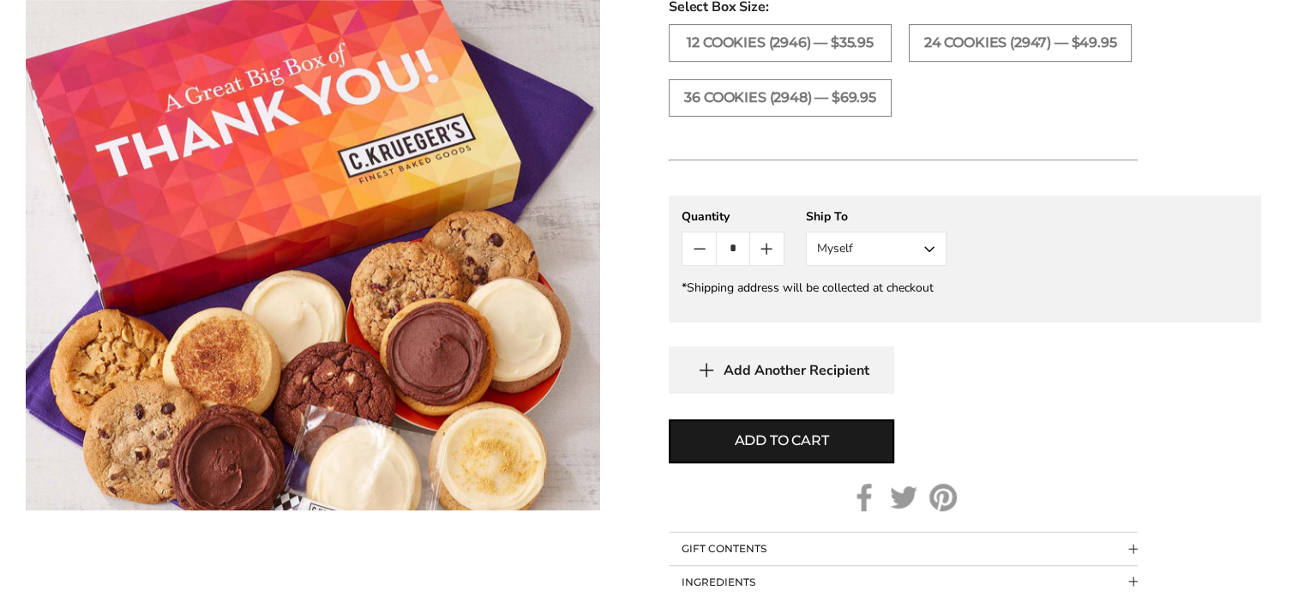
scroll to position [857, 0]
